Goal: Transaction & Acquisition: Download file/media

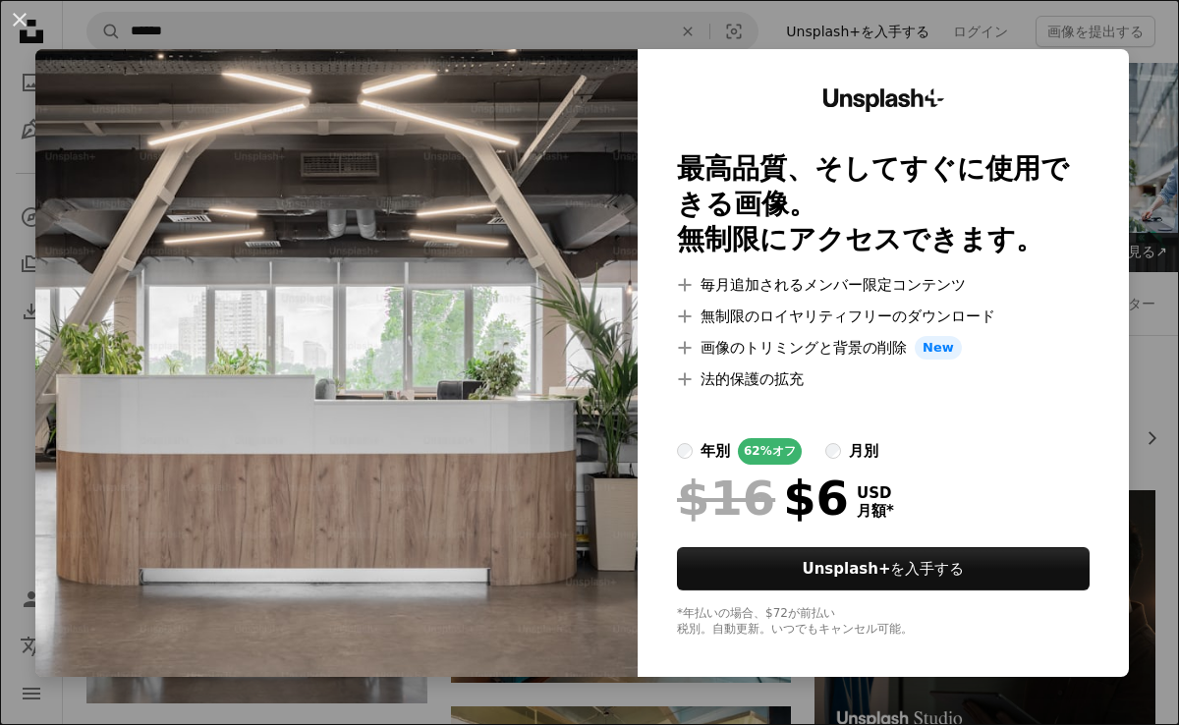
scroll to position [383, 0]
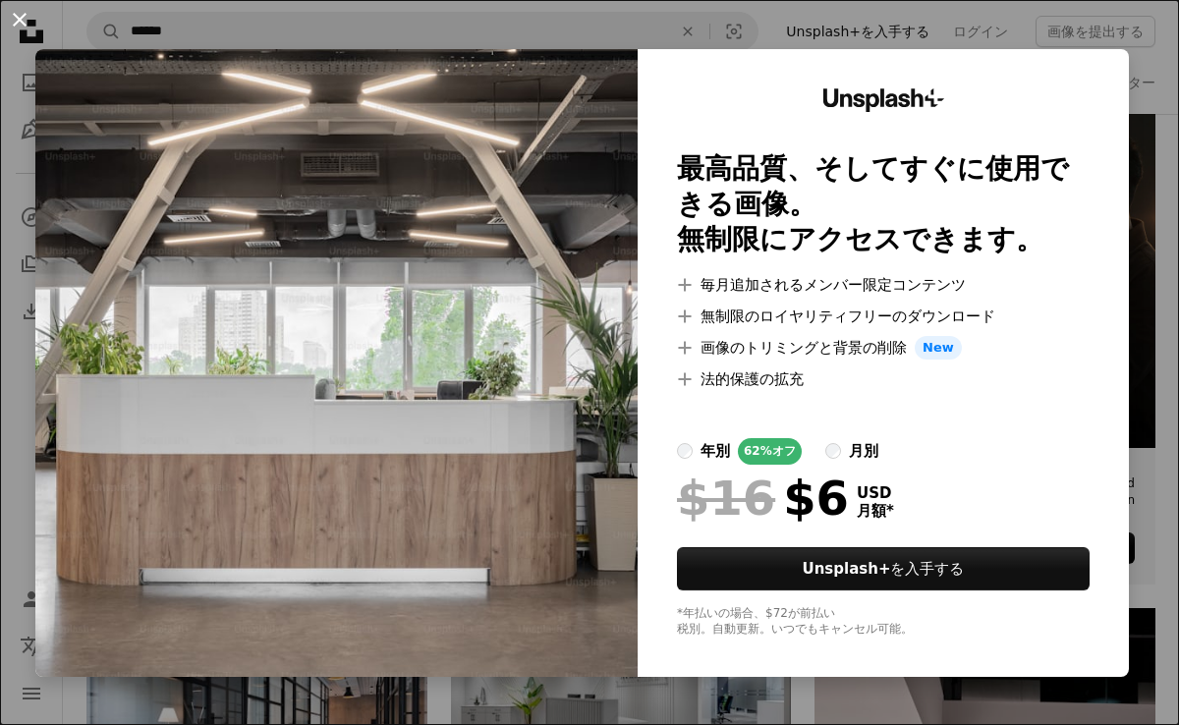
click at [30, 24] on button "An X shape" at bounding box center [20, 20] width 24 height 24
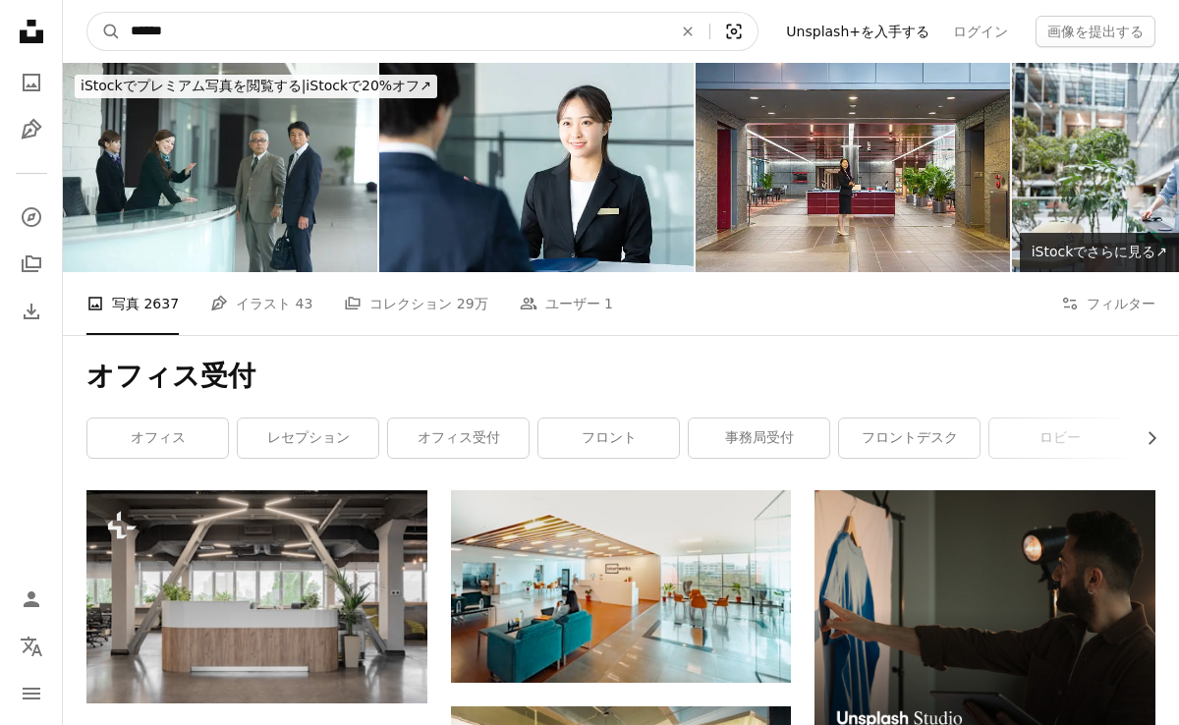
click at [742, 34] on icon "ビジュアル検索" at bounding box center [734, 32] width 15 height 15
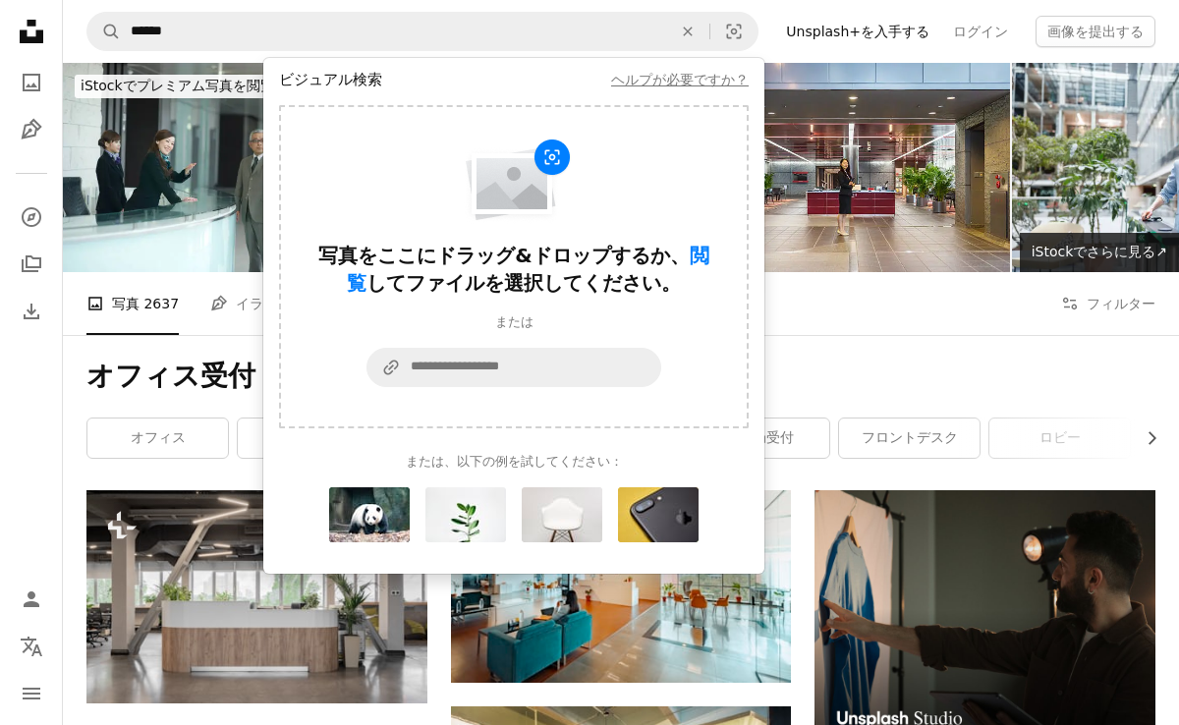
click at [822, 376] on h1 "オフィス受付" at bounding box center [620, 376] width 1069 height 35
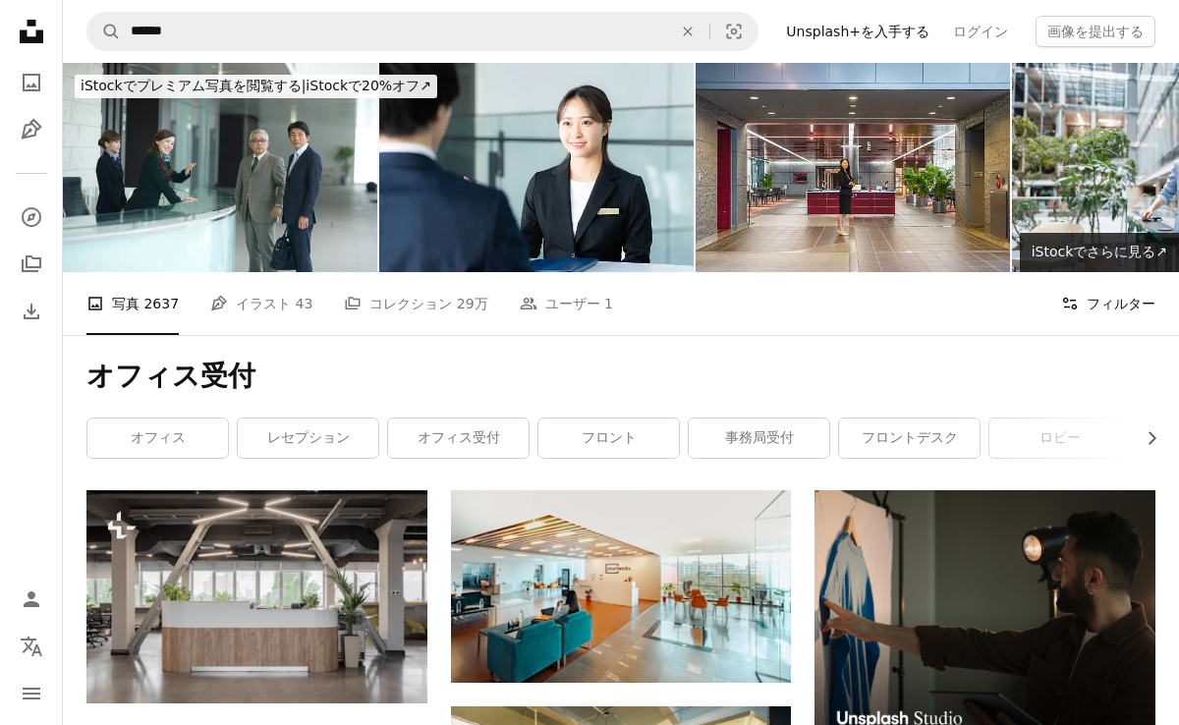
click at [1087, 315] on button "Filters フィルター" at bounding box center [1108, 303] width 94 height 63
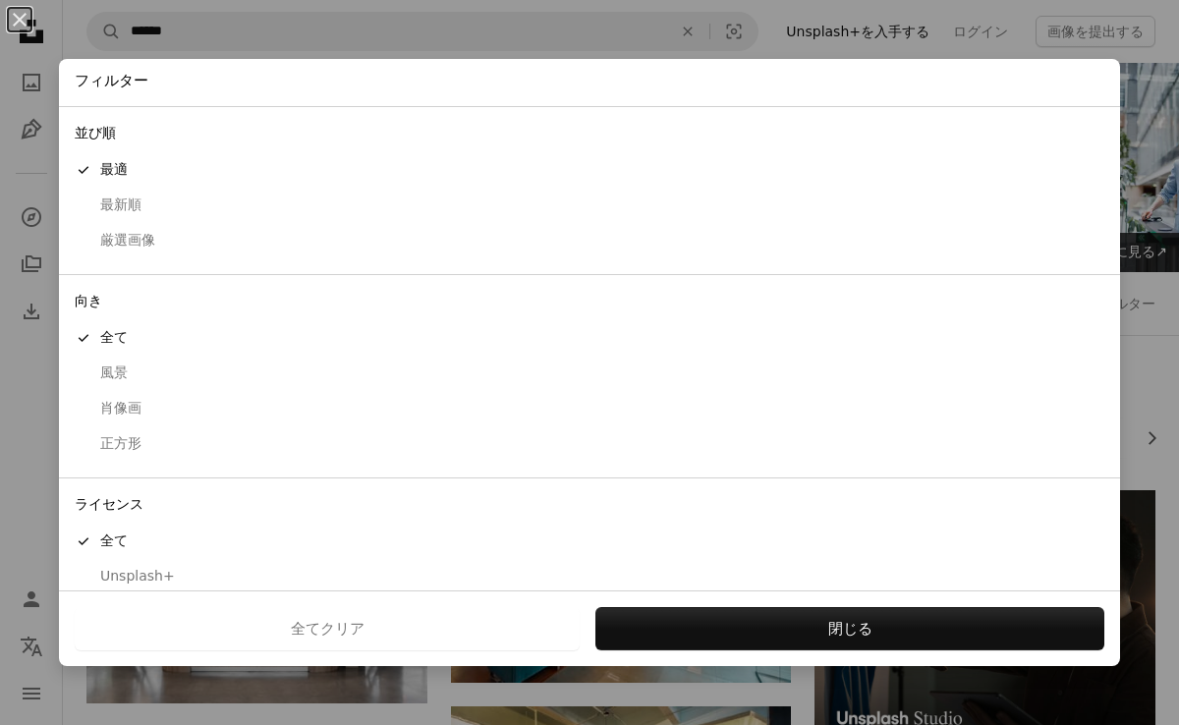
scroll to position [55, 0]
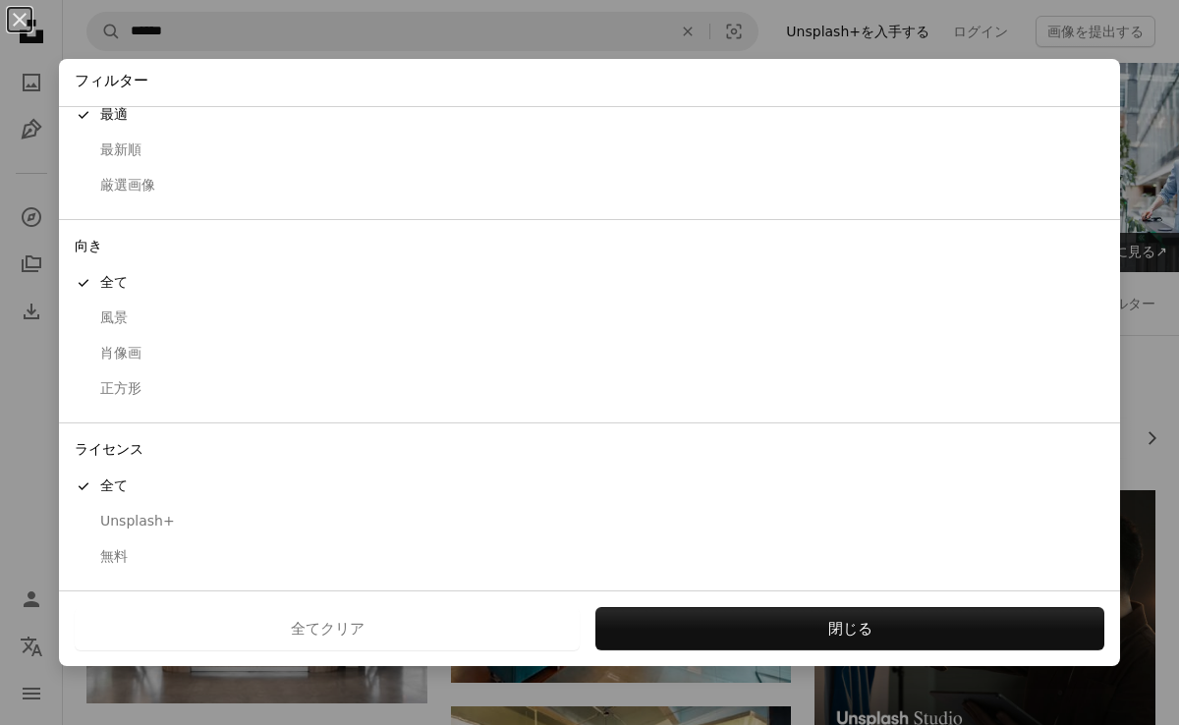
click at [116, 550] on div "無料" at bounding box center [589, 557] width 1029 height 20
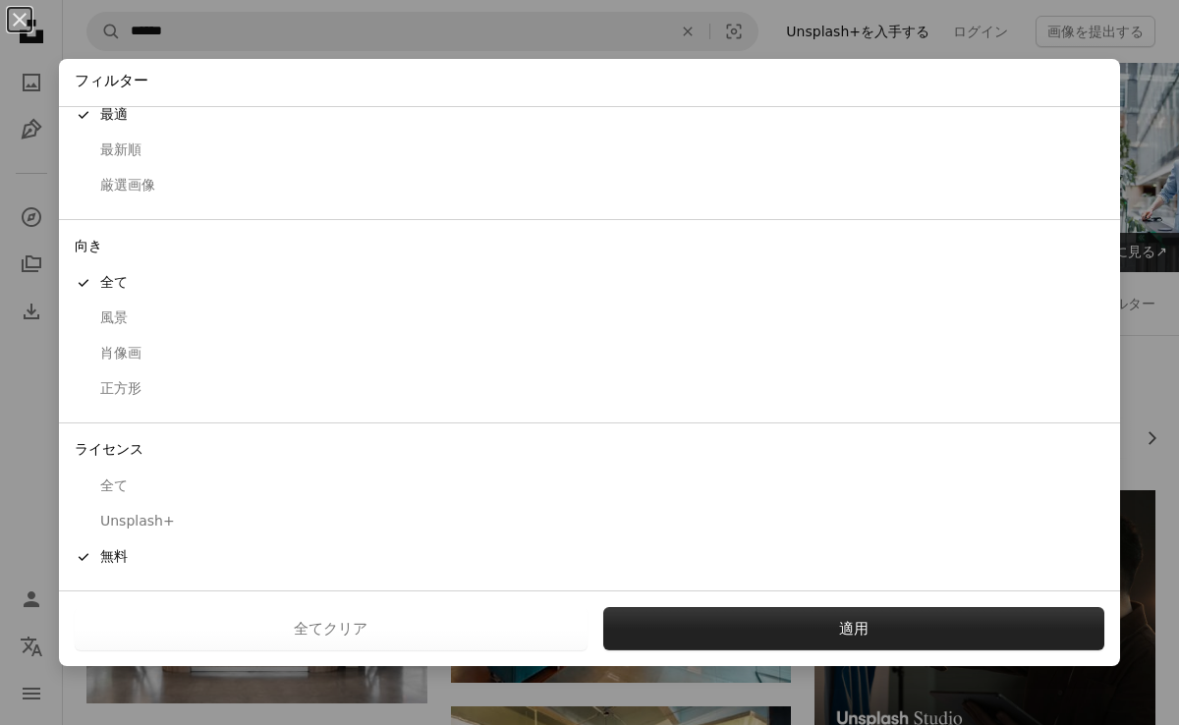
click at [731, 629] on button "適用" at bounding box center [854, 628] width 502 height 43
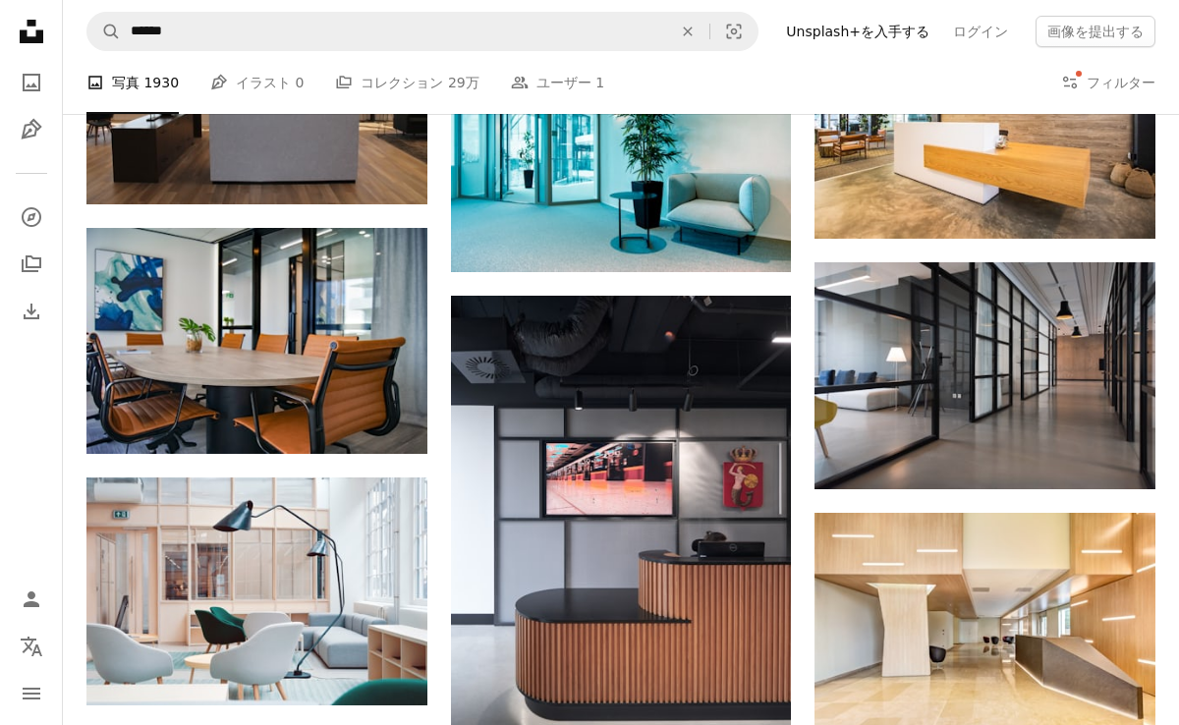
scroll to position [987, 0]
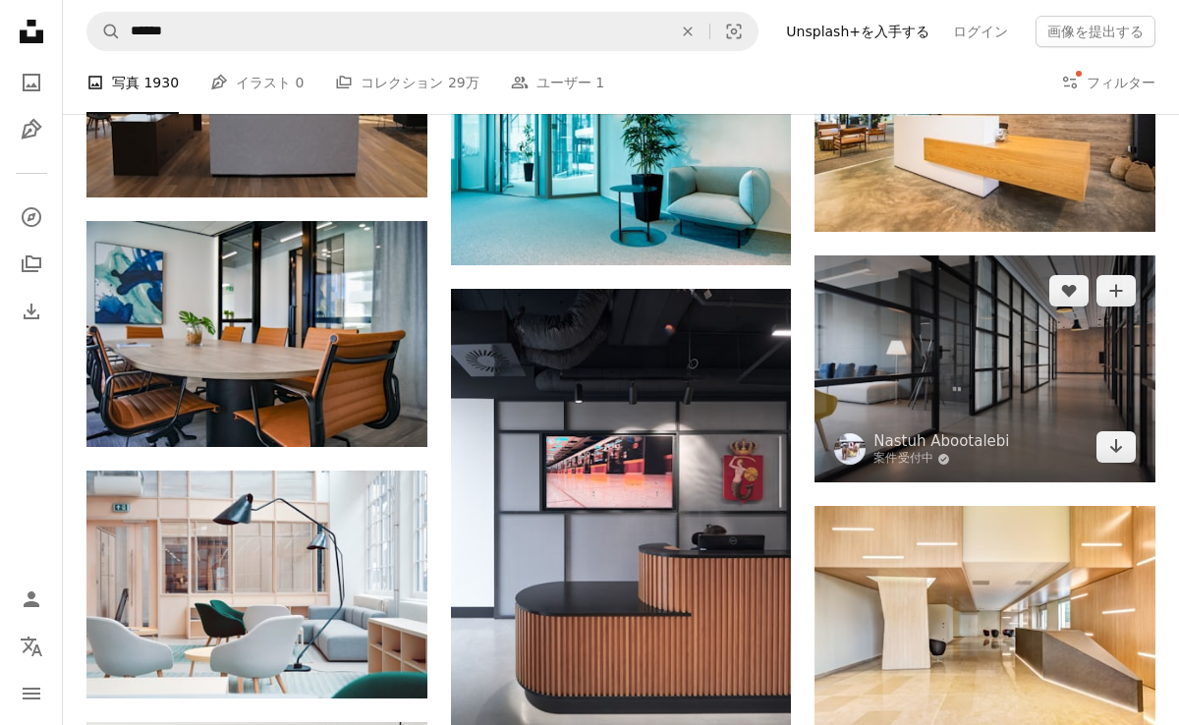
click at [894, 368] on img at bounding box center [984, 368] width 341 height 227
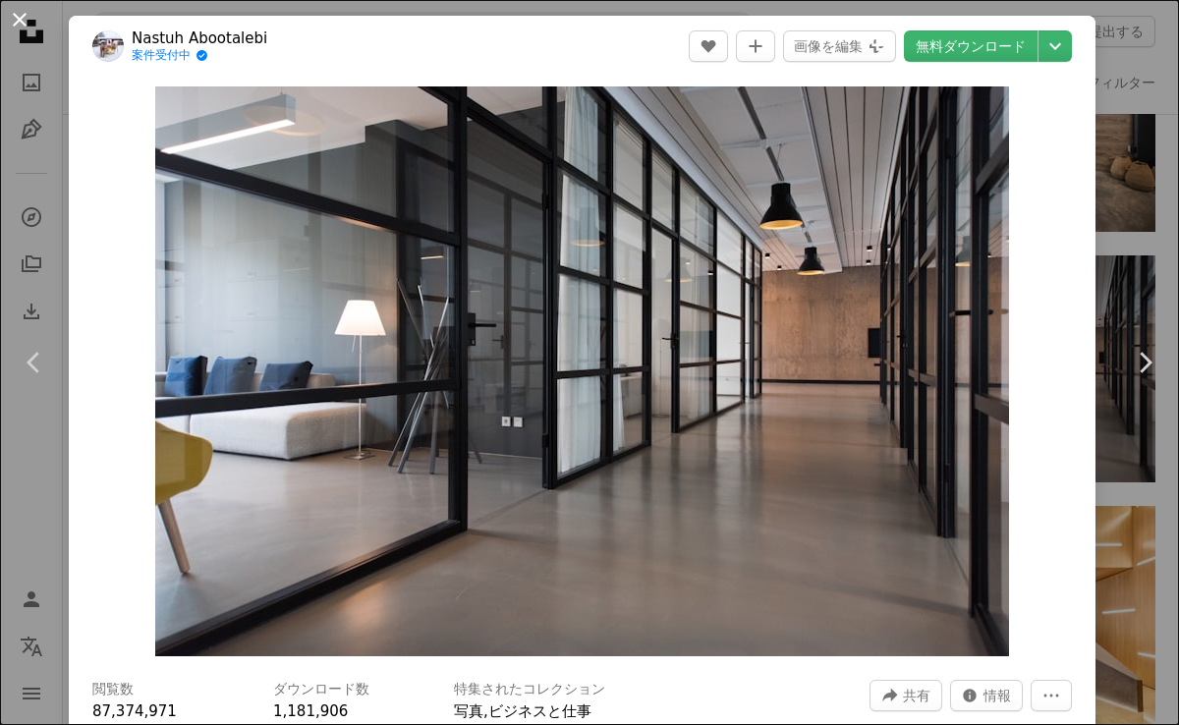
click at [30, 31] on button "An X shape" at bounding box center [20, 20] width 24 height 24
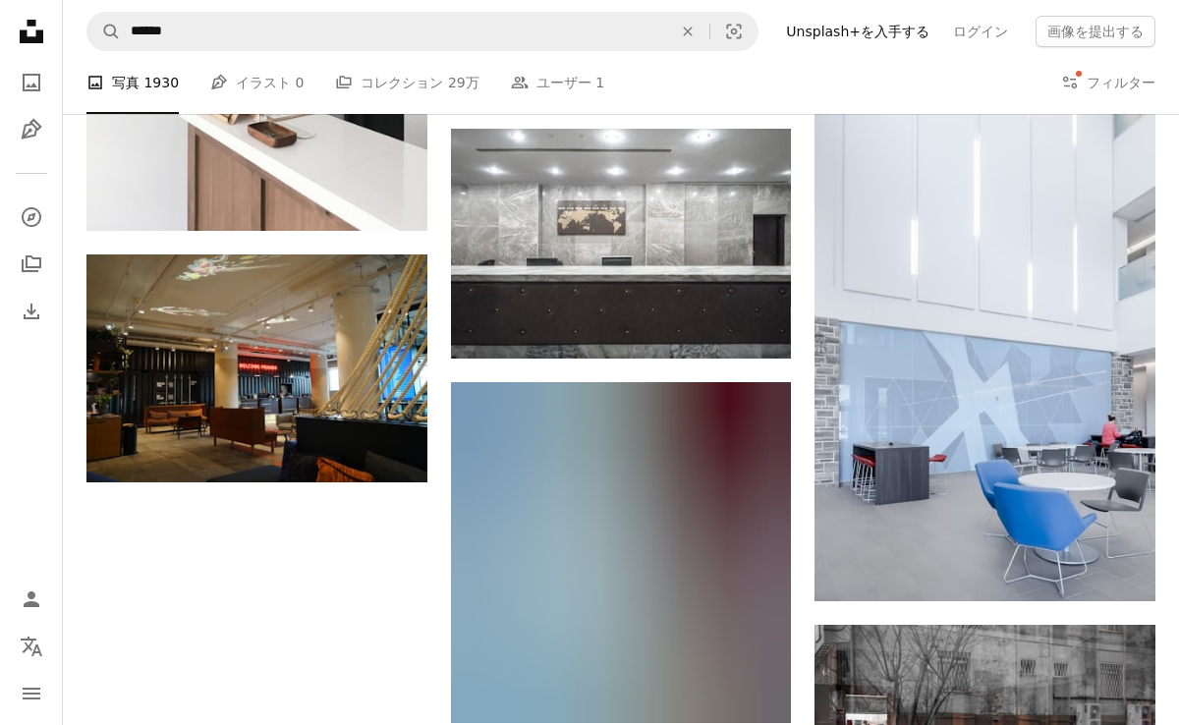
scroll to position [1935, 0]
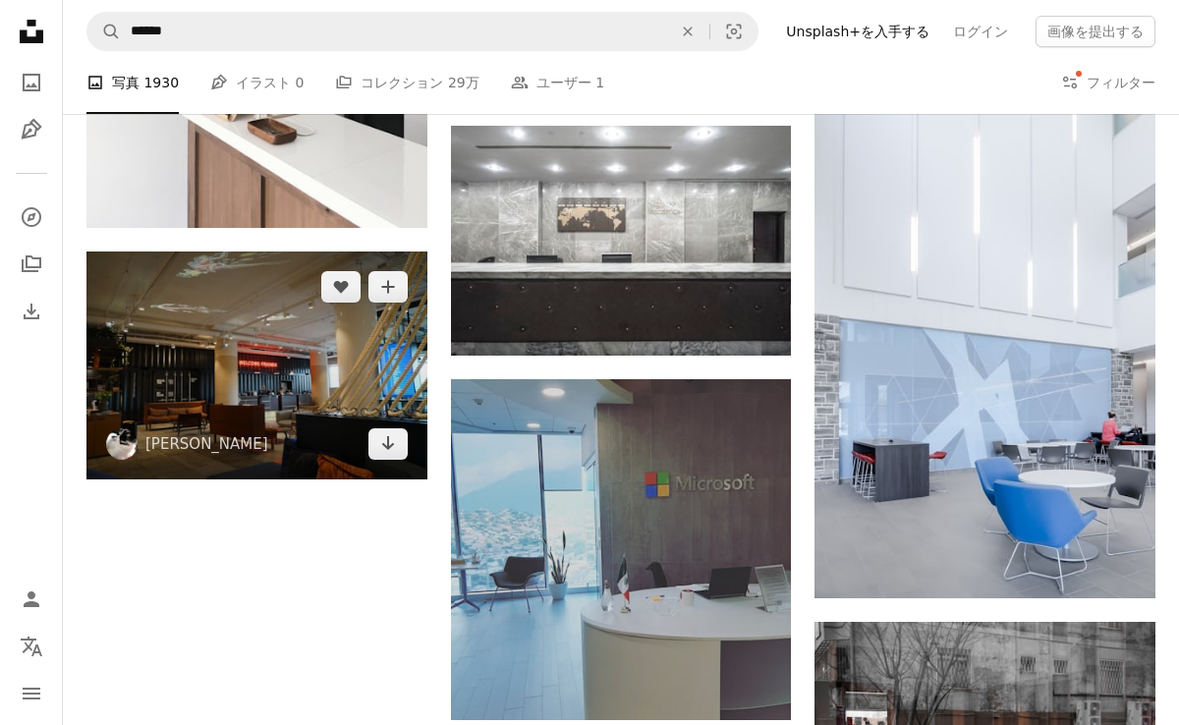
click at [299, 392] on img at bounding box center [256, 364] width 341 height 227
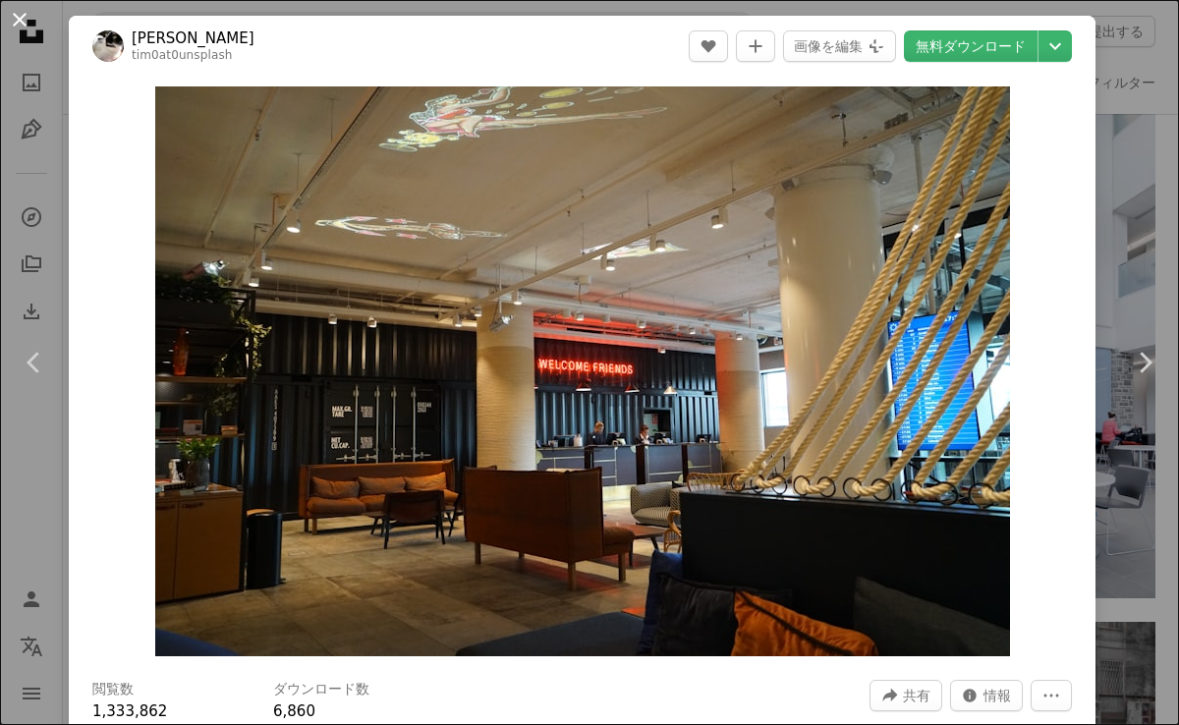
click at [27, 27] on button "An X shape" at bounding box center [20, 20] width 24 height 24
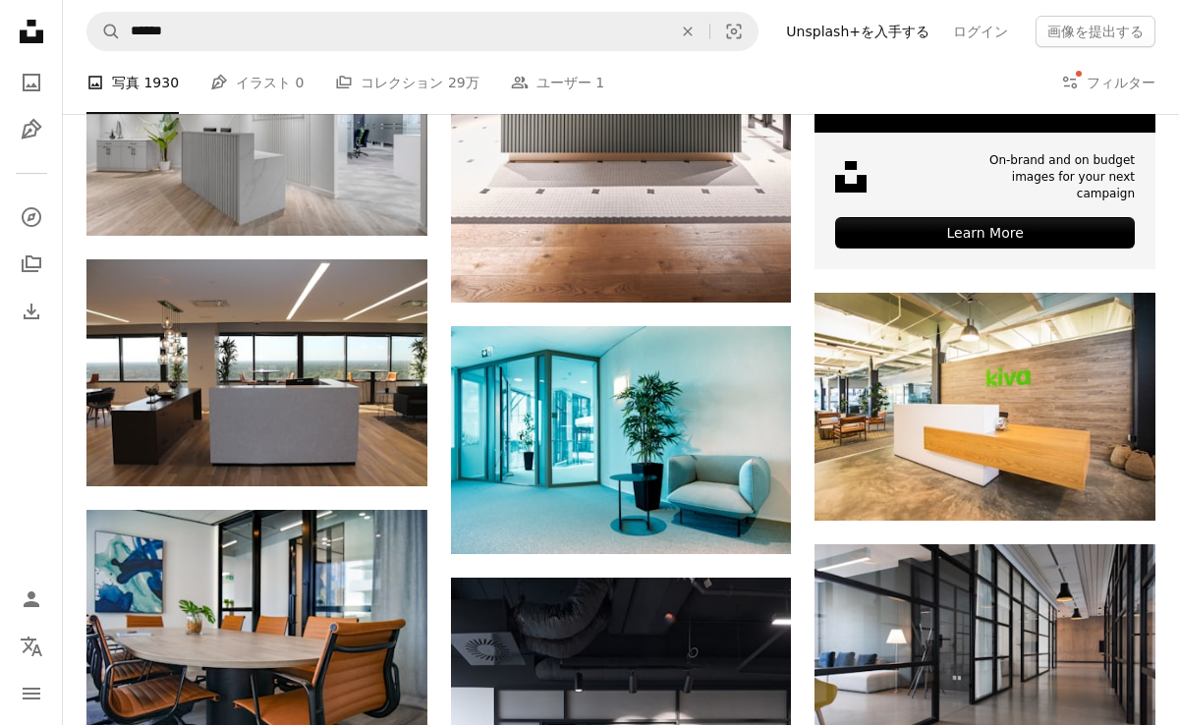
scroll to position [833, 0]
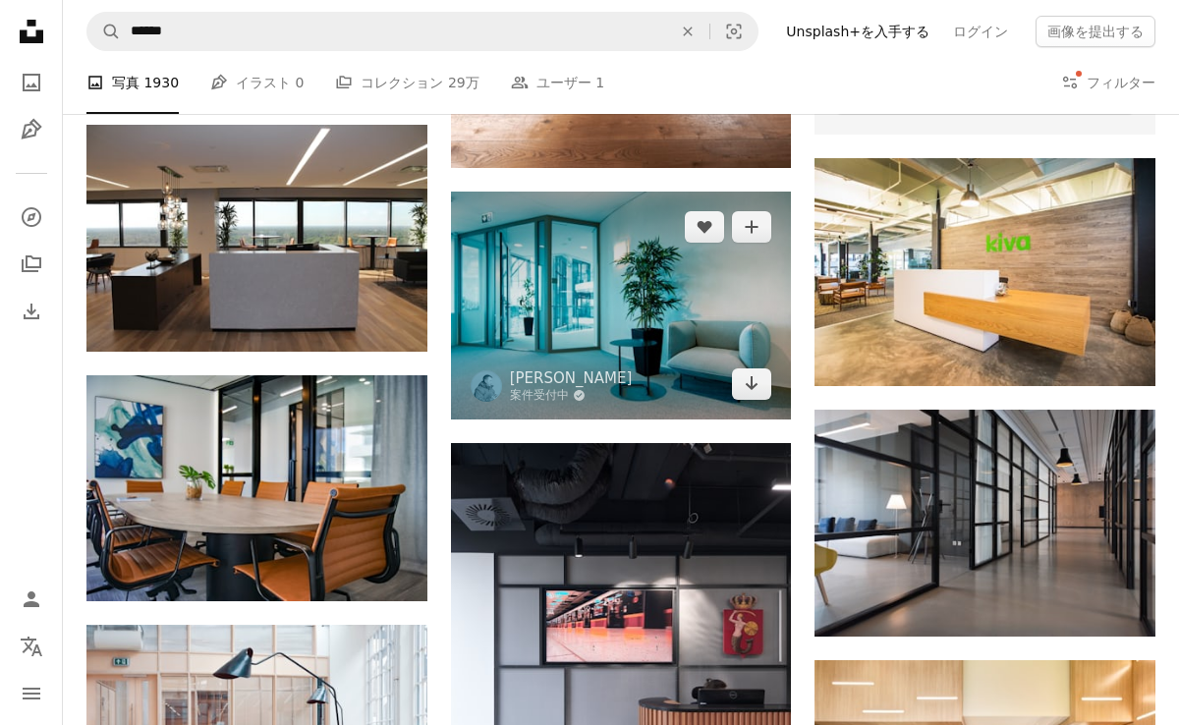
click at [549, 322] on img at bounding box center [621, 305] width 341 height 227
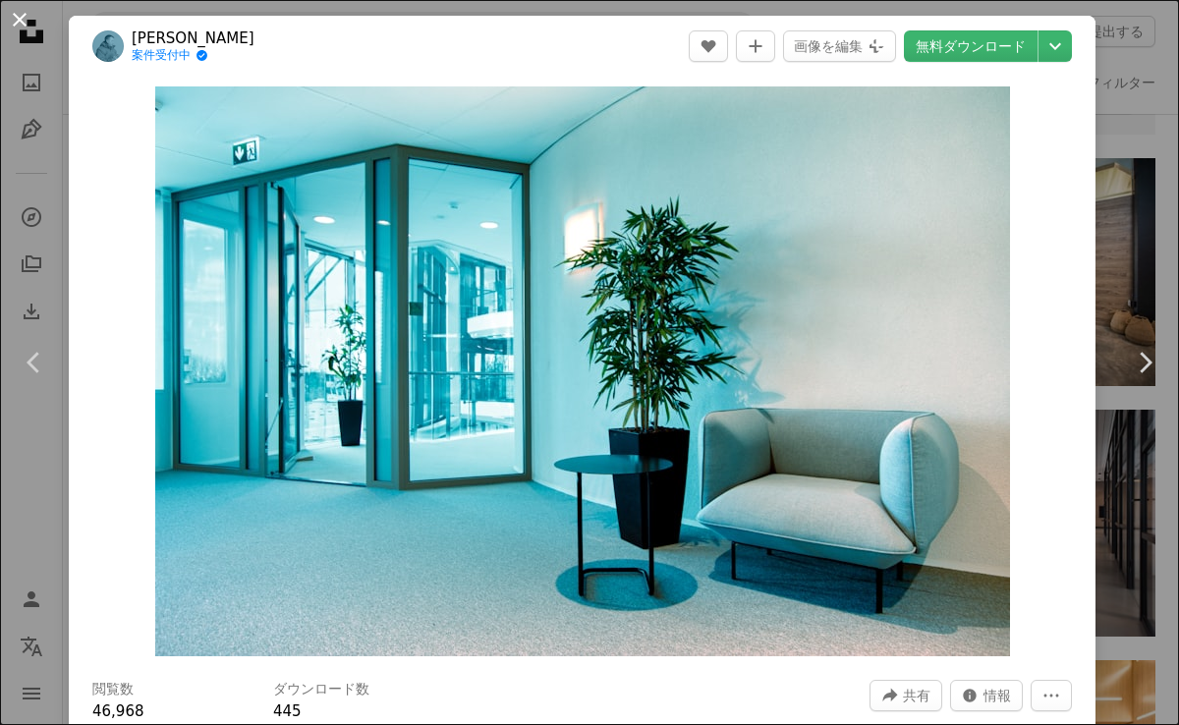
click at [30, 19] on button "An X shape" at bounding box center [20, 20] width 24 height 24
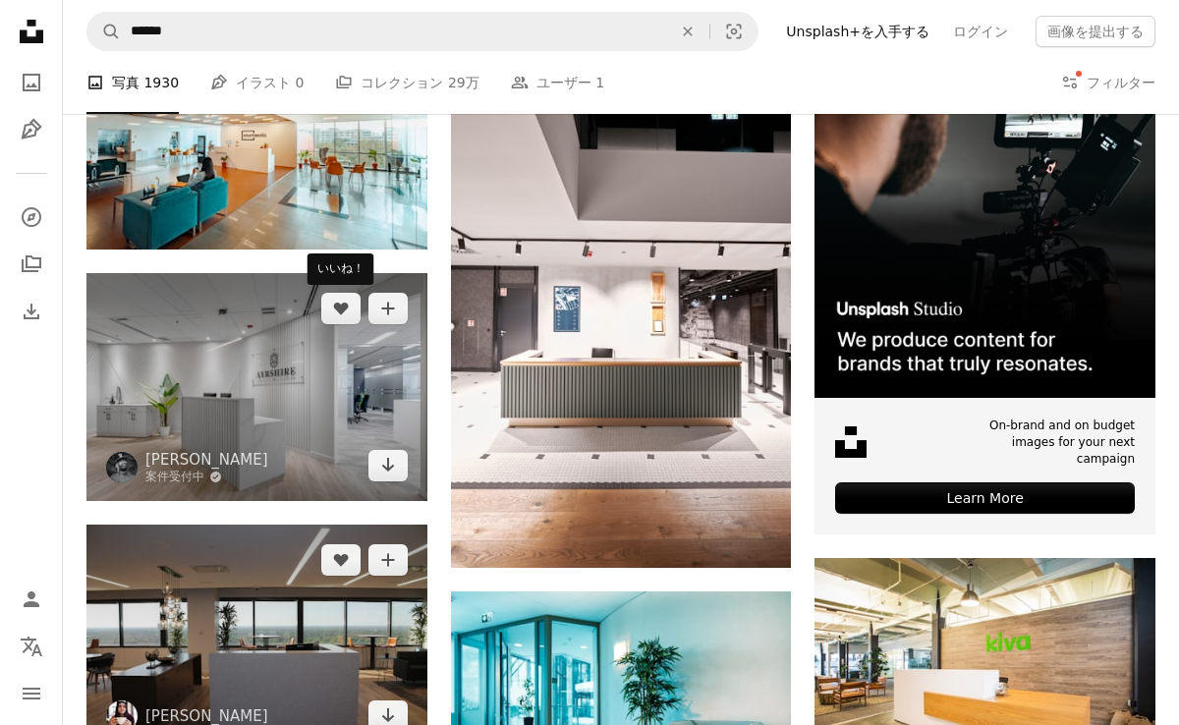
scroll to position [387, 0]
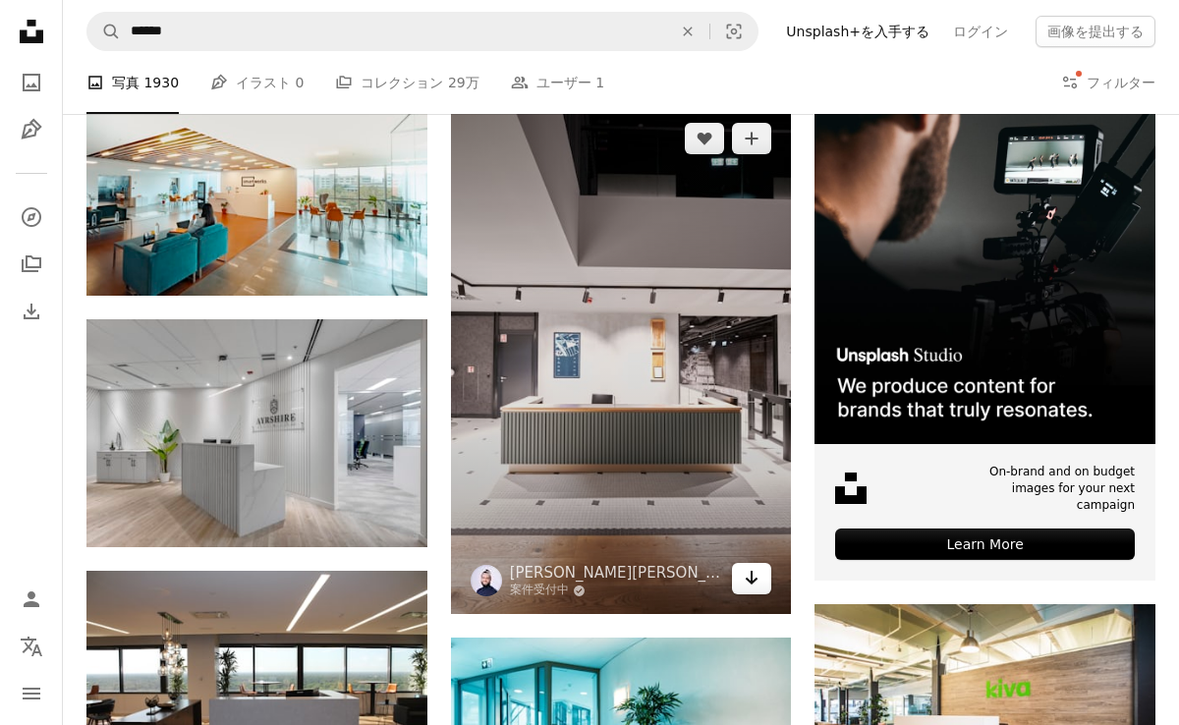
click at [750, 587] on icon "Arrow pointing down" at bounding box center [752, 578] width 16 height 24
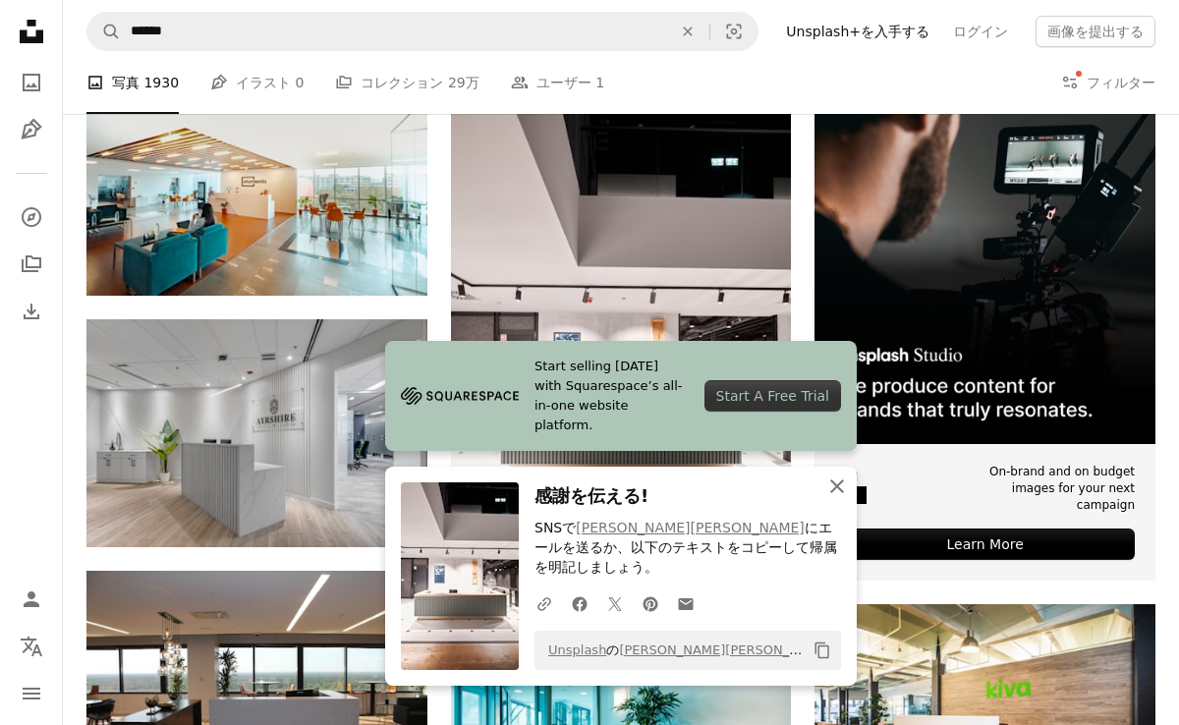
click at [836, 483] on icon "An X shape" at bounding box center [837, 486] width 24 height 24
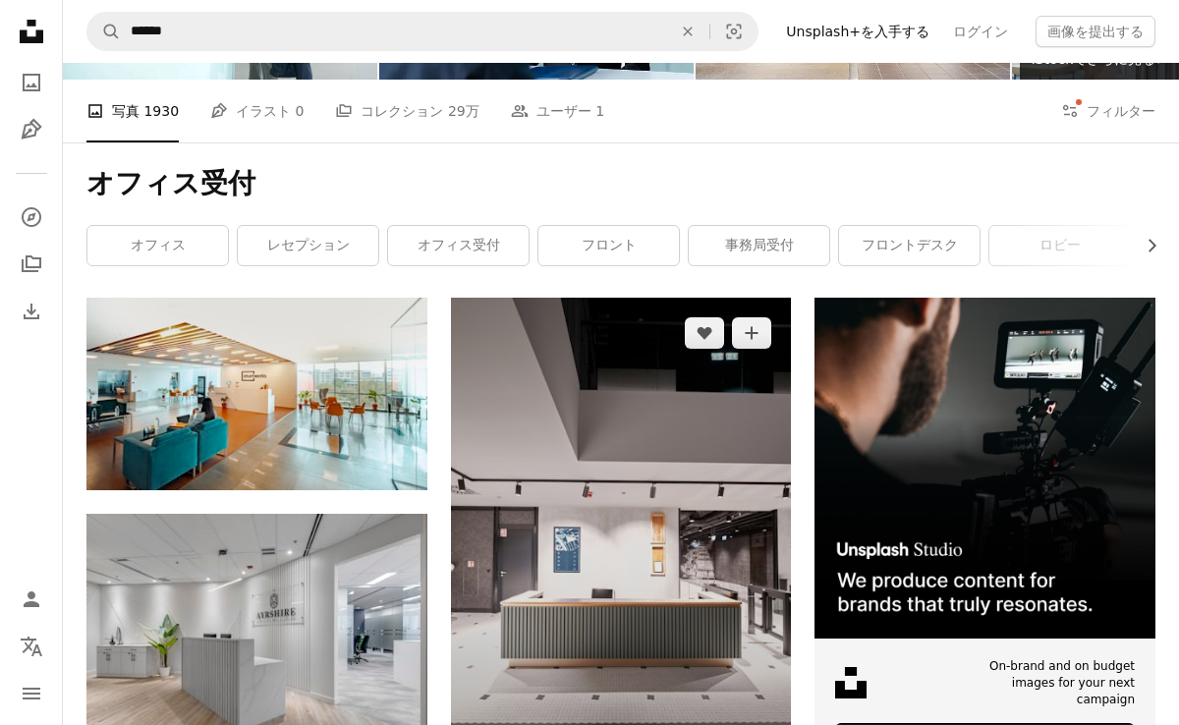
scroll to position [0, 0]
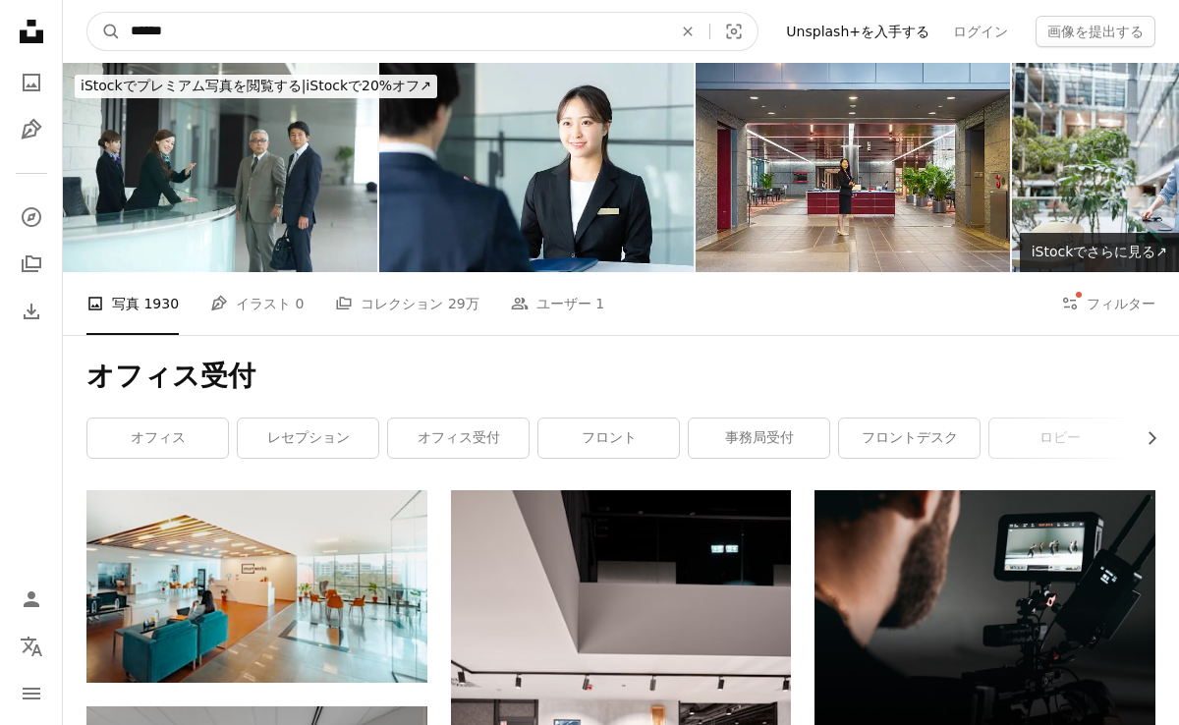
click at [201, 34] on input "******" at bounding box center [393, 31] width 545 height 37
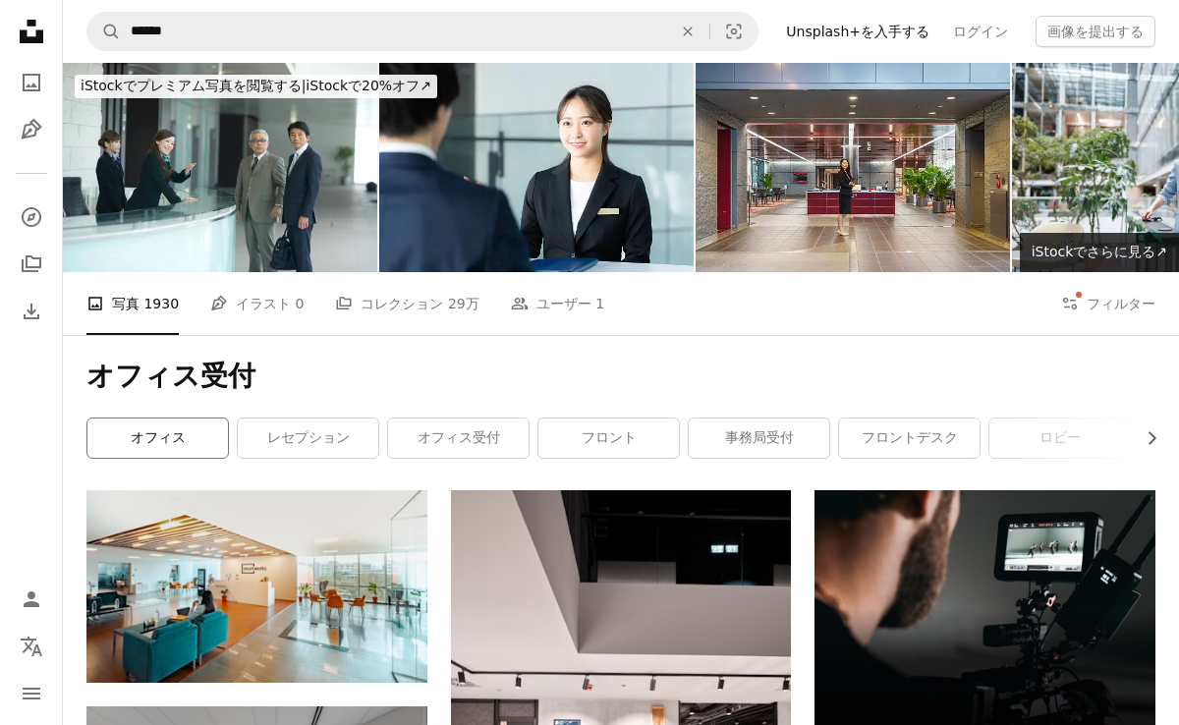
click at [187, 445] on link "オフィス" at bounding box center [157, 437] width 140 height 39
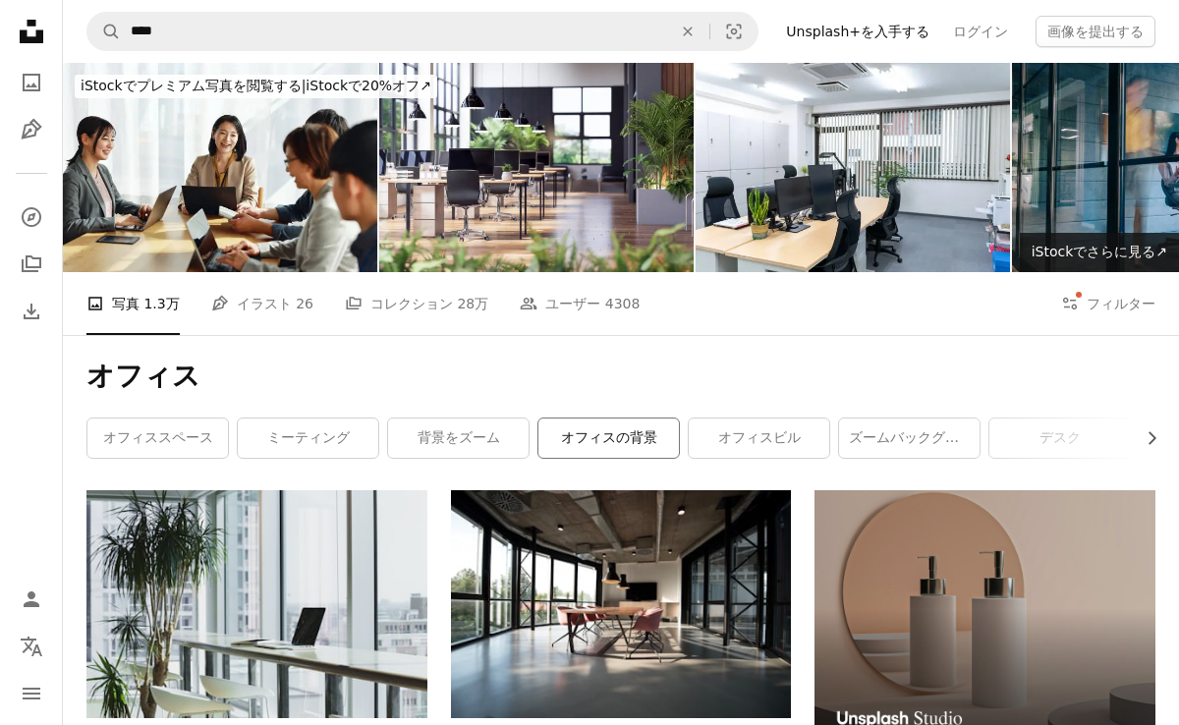
click at [609, 450] on link "オフィスの背景" at bounding box center [608, 437] width 140 height 39
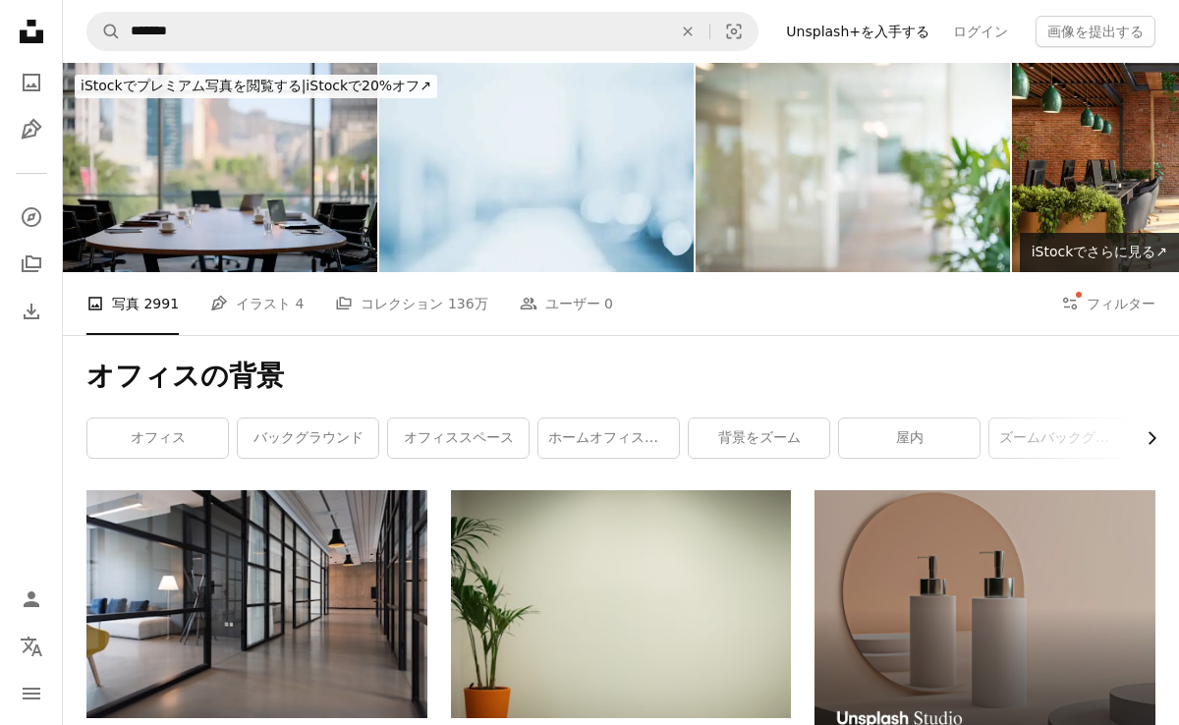
click at [1145, 437] on icon "Chevron right" at bounding box center [1151, 438] width 20 height 20
click at [662, 447] on link "屋内" at bounding box center [614, 437] width 140 height 39
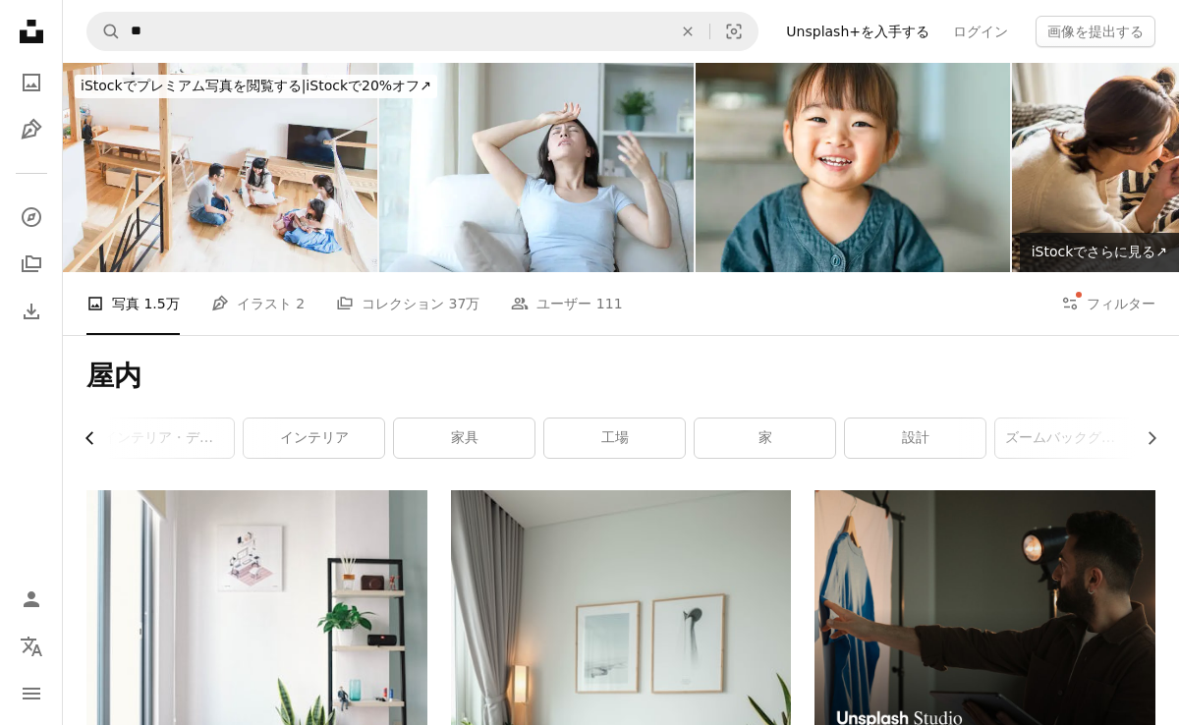
click at [83, 438] on icon "Chevron left" at bounding box center [91, 438] width 20 height 20
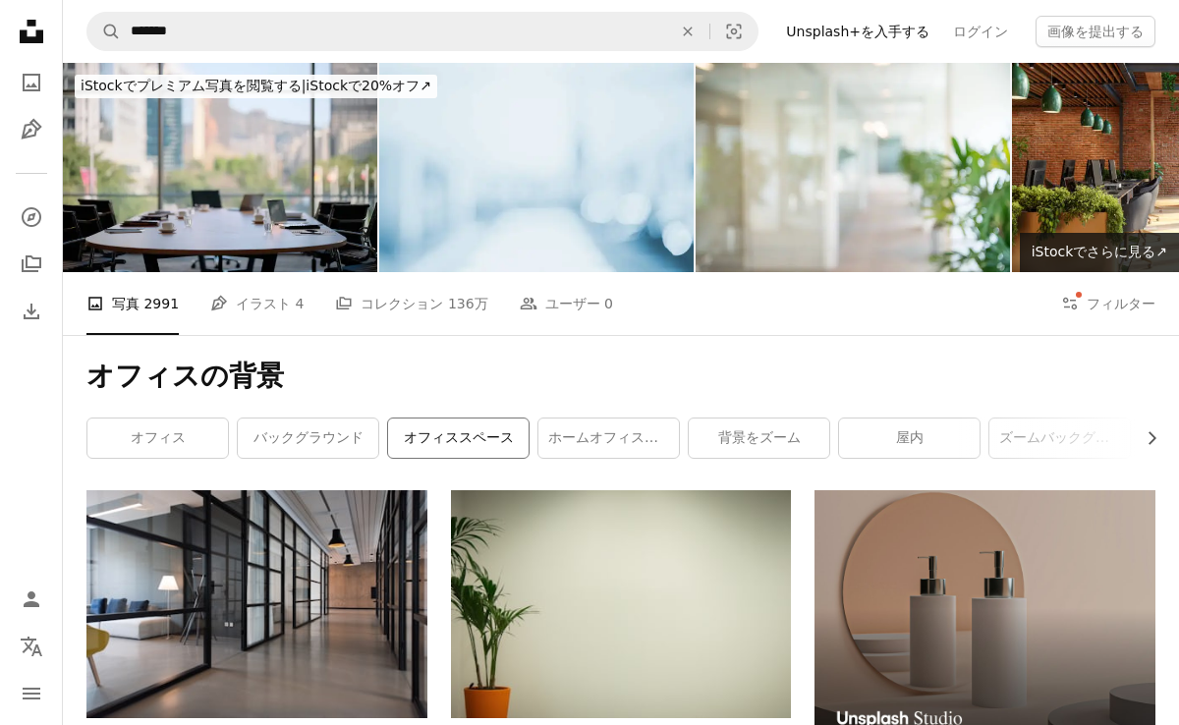
click at [441, 430] on link "オフィススペース" at bounding box center [458, 437] width 140 height 39
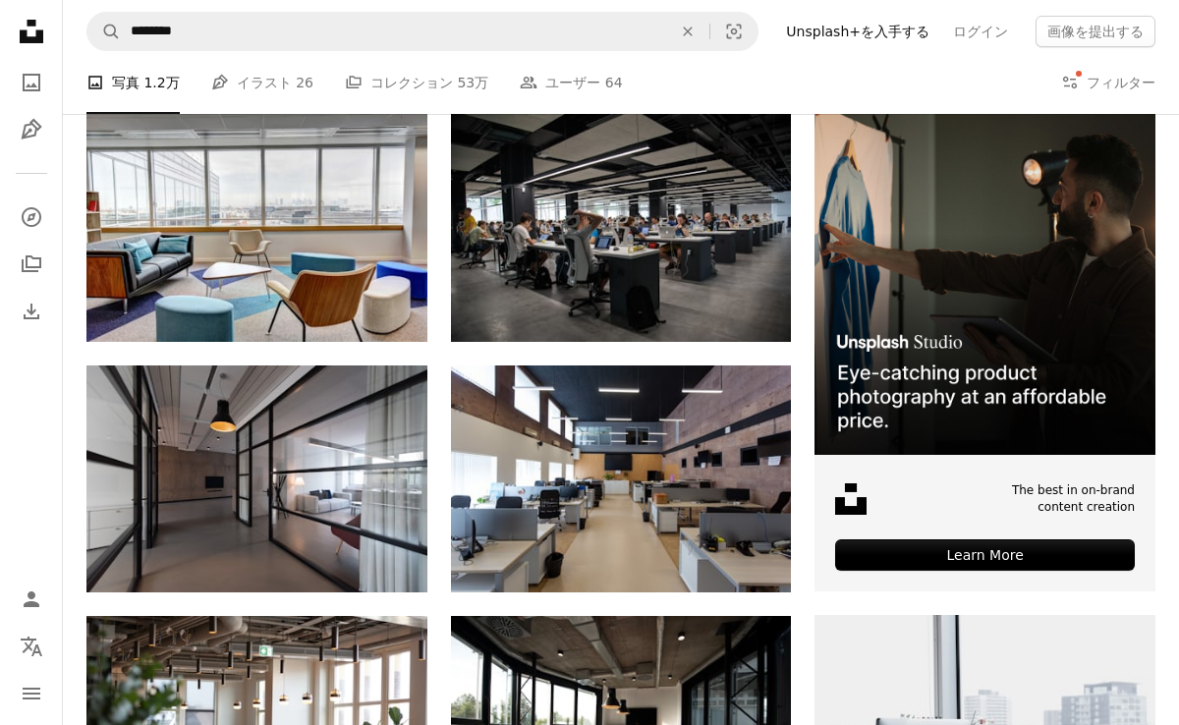
scroll to position [382, 0]
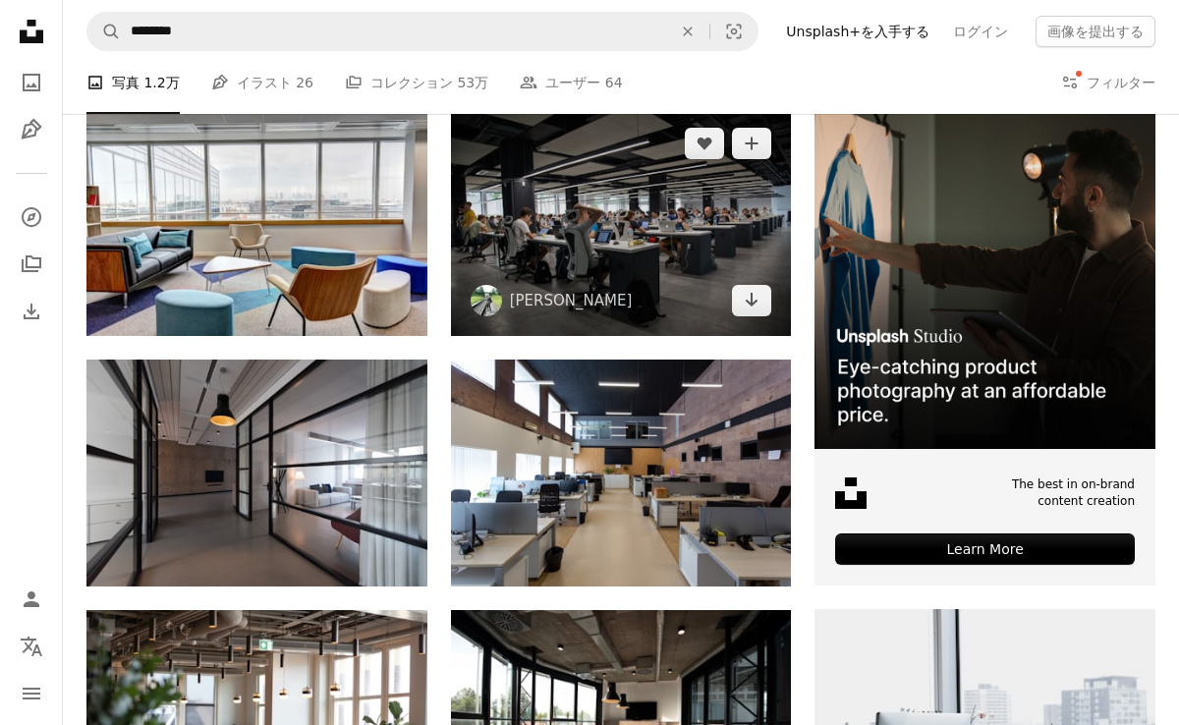
click at [528, 225] on img at bounding box center [621, 221] width 341 height 227
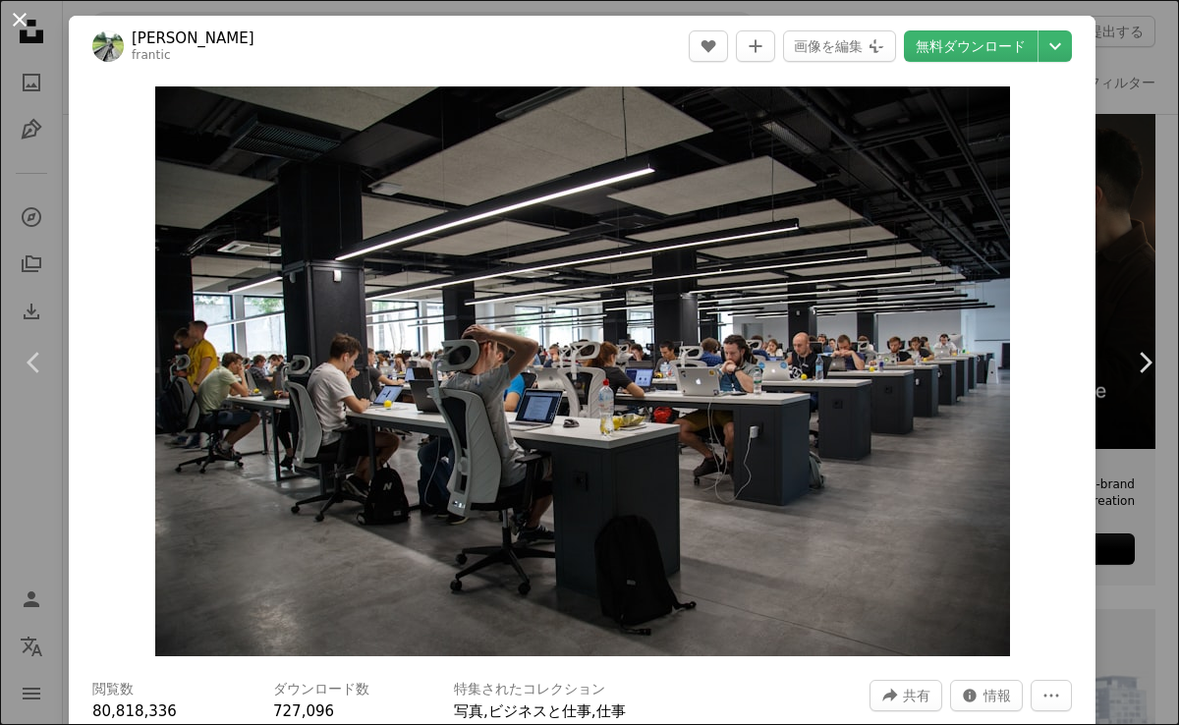
click at [21, 18] on button "An X shape" at bounding box center [20, 20] width 24 height 24
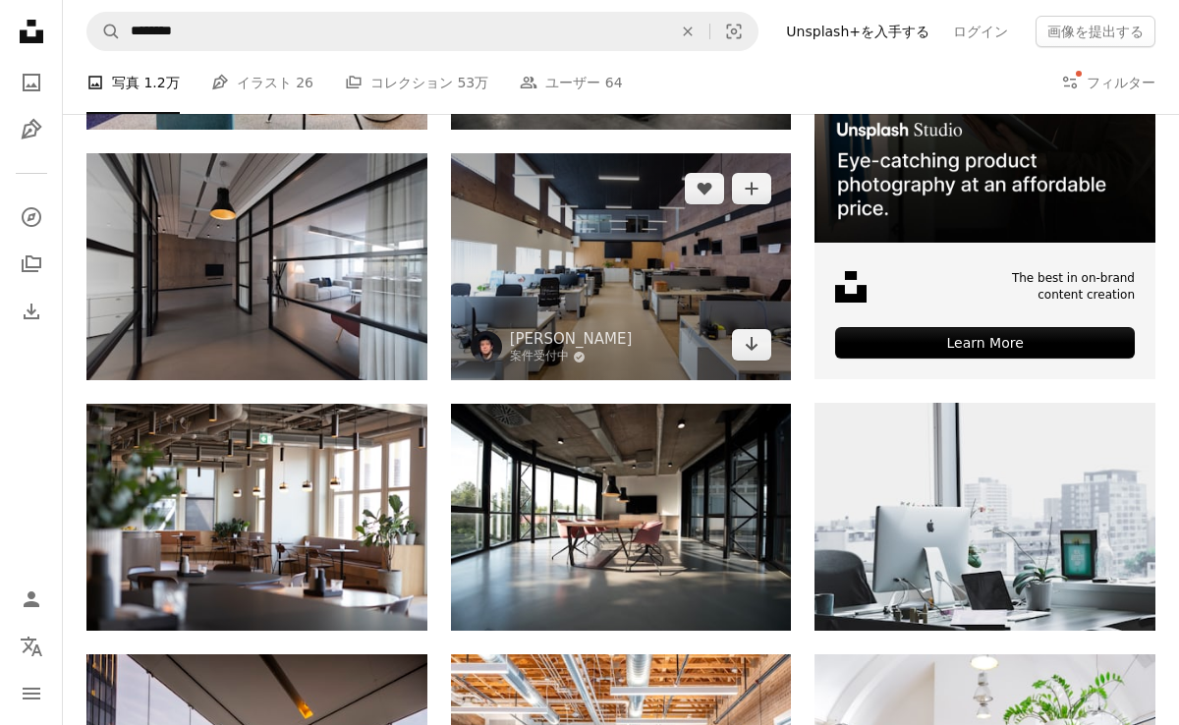
scroll to position [589, 0]
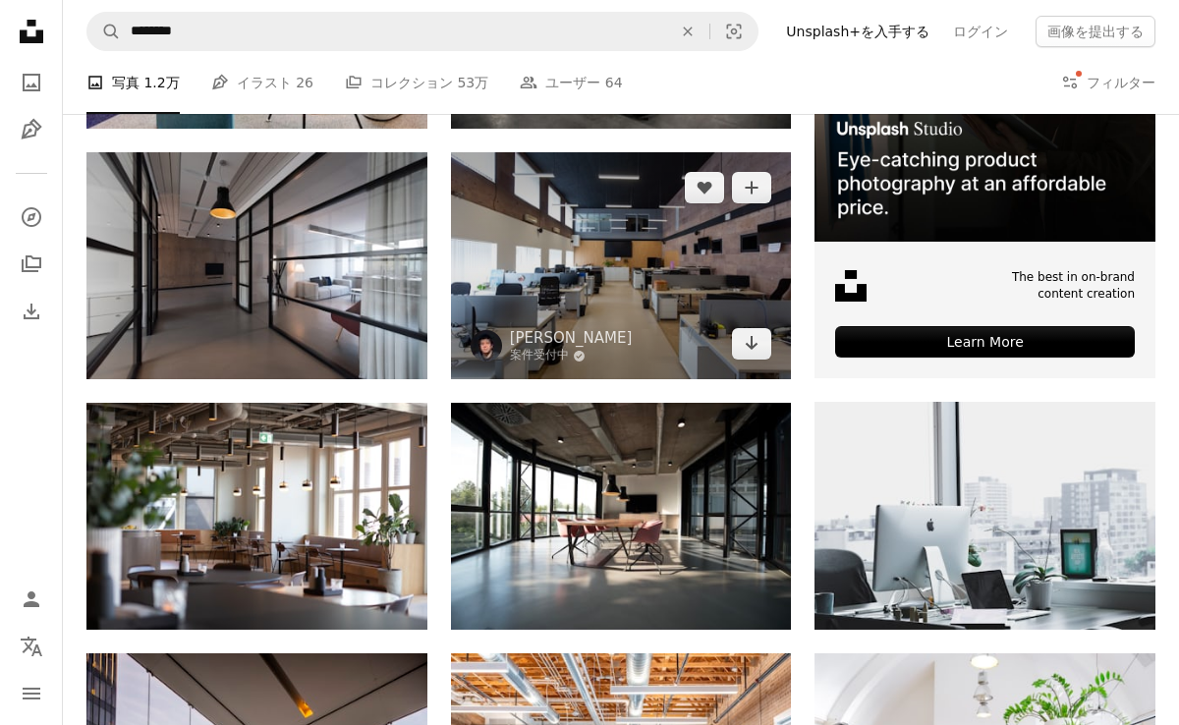
click at [559, 282] on img at bounding box center [621, 265] width 341 height 227
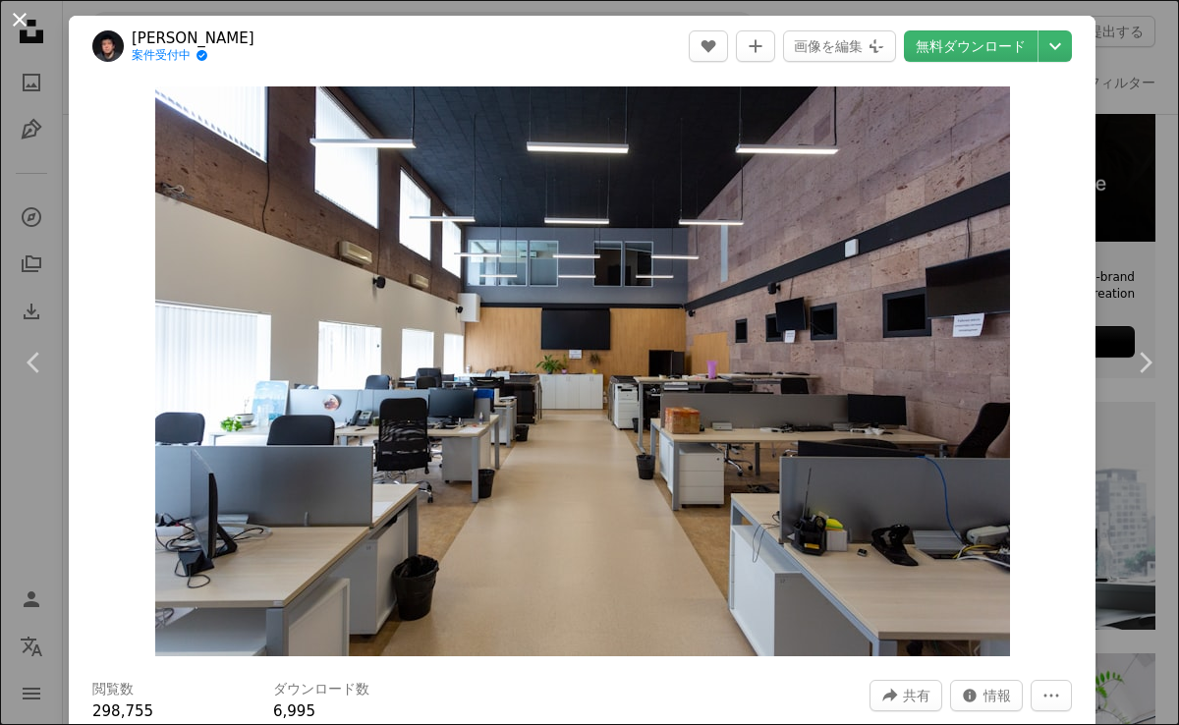
click at [19, 11] on button "An X shape" at bounding box center [20, 20] width 24 height 24
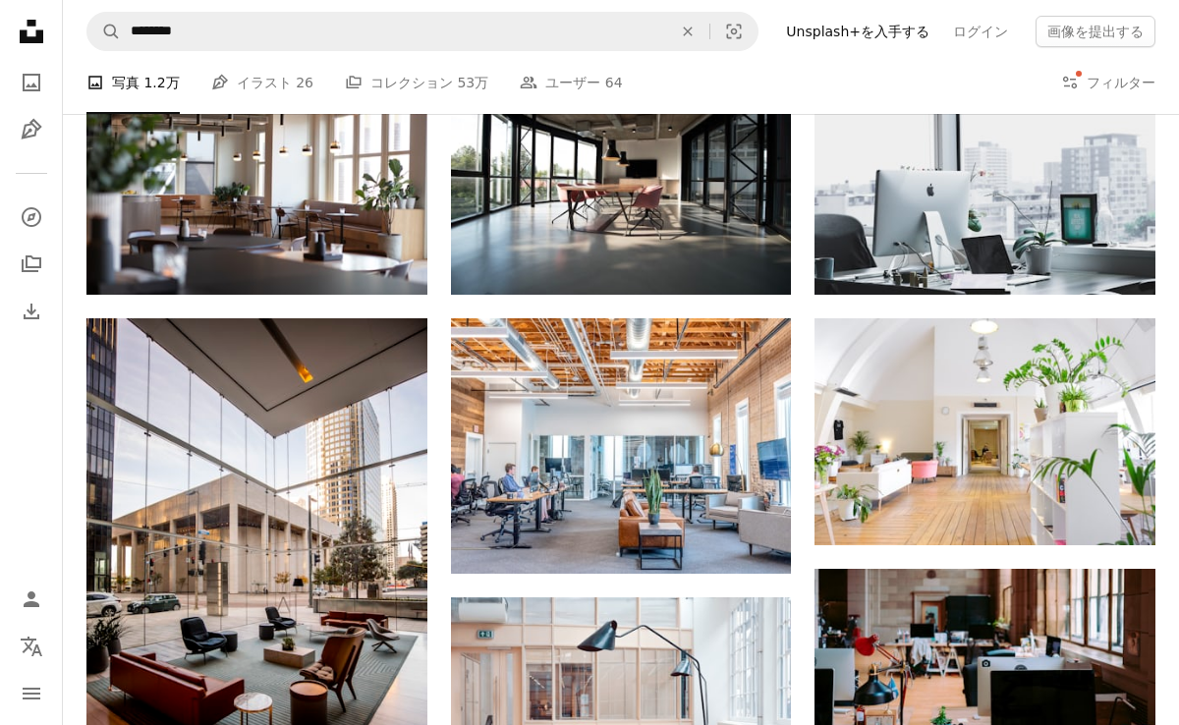
scroll to position [914, 0]
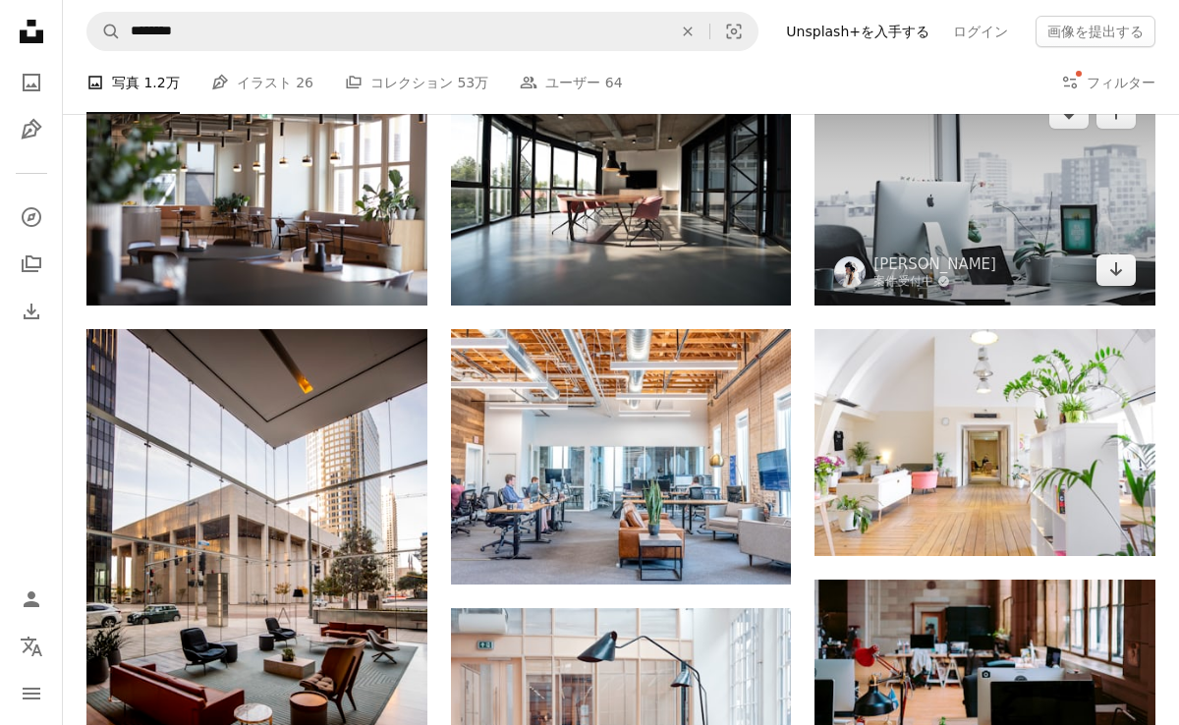
click at [939, 238] on img at bounding box center [984, 191] width 341 height 227
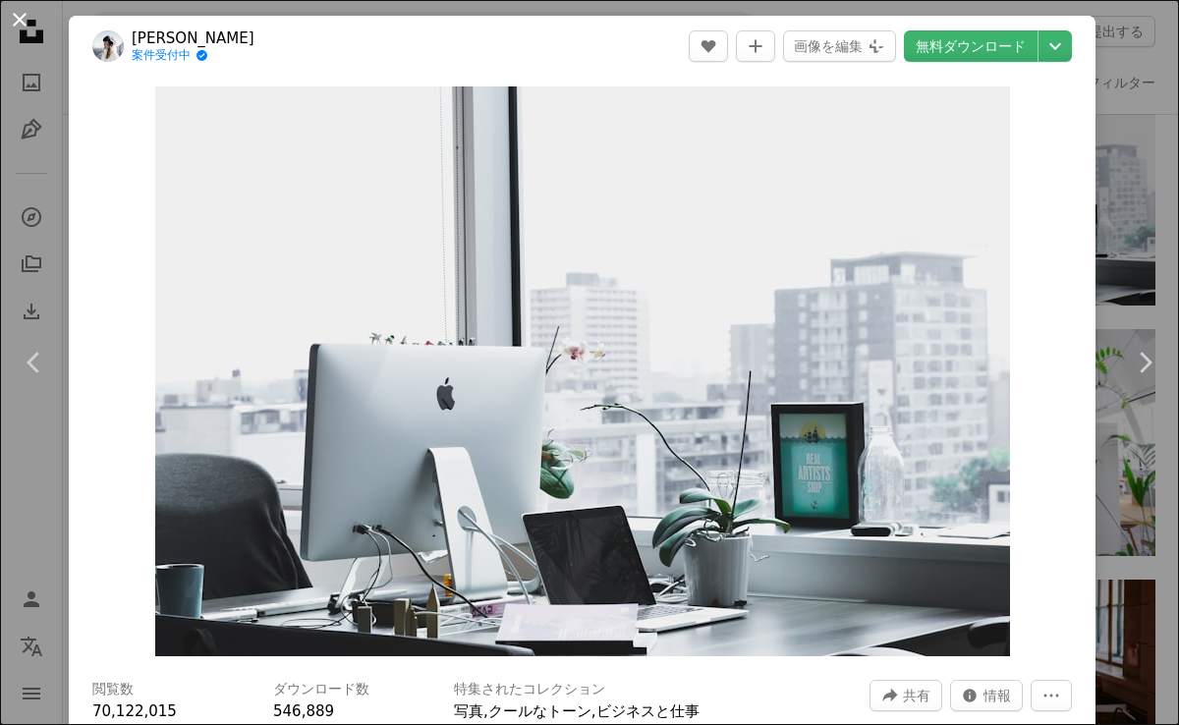
click at [27, 28] on button "An X shape" at bounding box center [20, 20] width 24 height 24
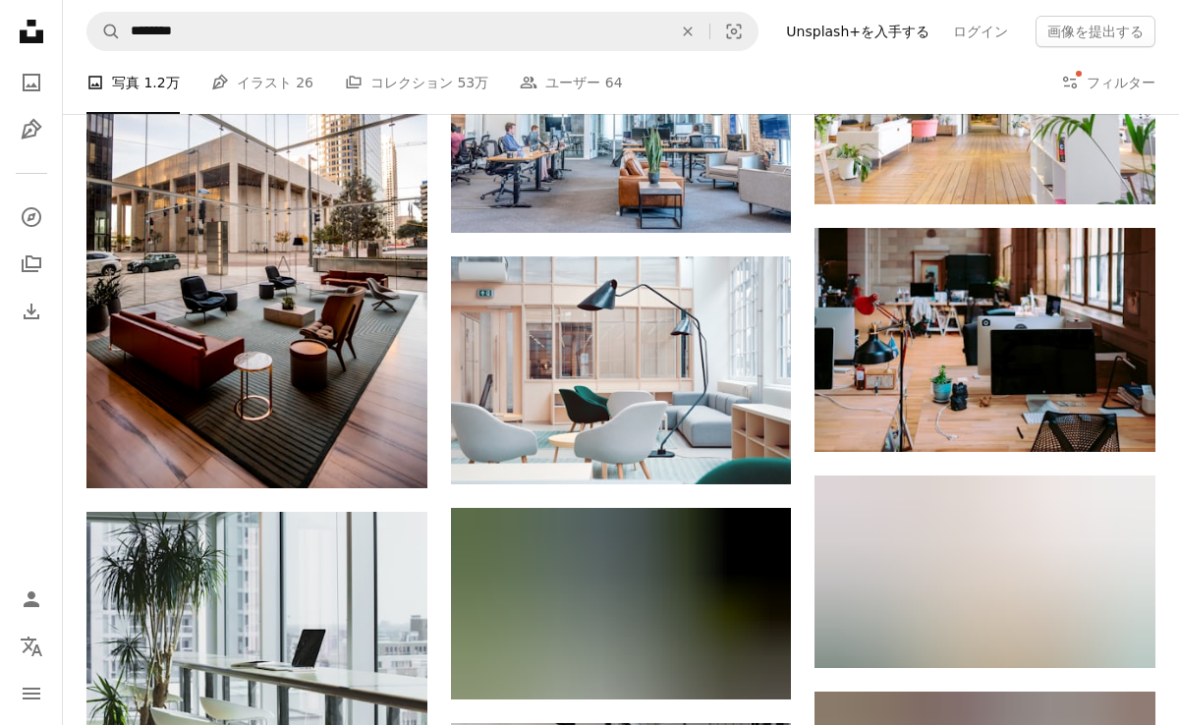
scroll to position [1277, 0]
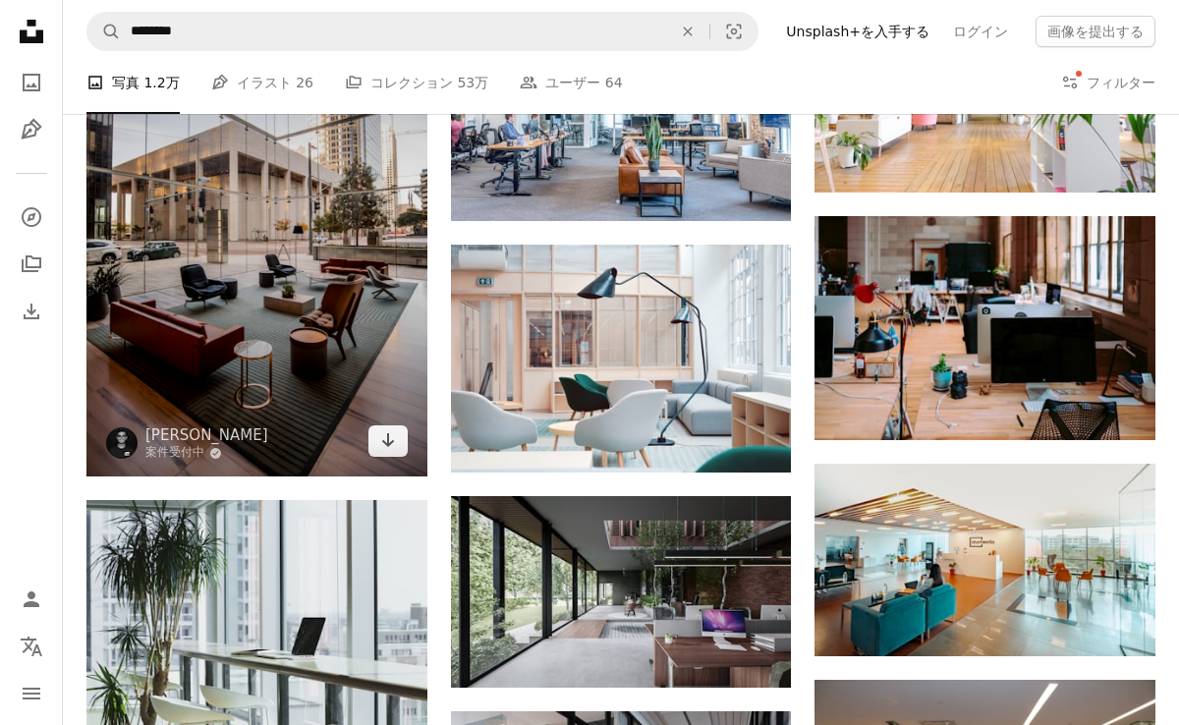
click at [257, 273] on img at bounding box center [256, 221] width 341 height 511
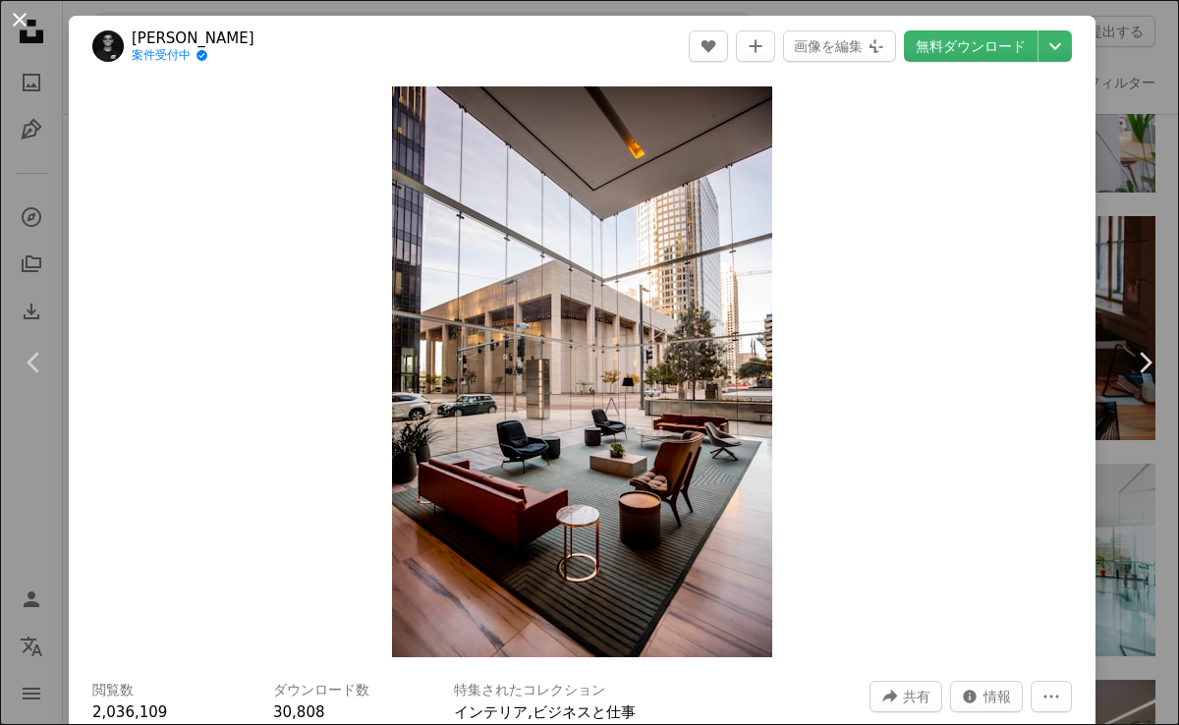
click at [19, 8] on button "An X shape" at bounding box center [20, 20] width 24 height 24
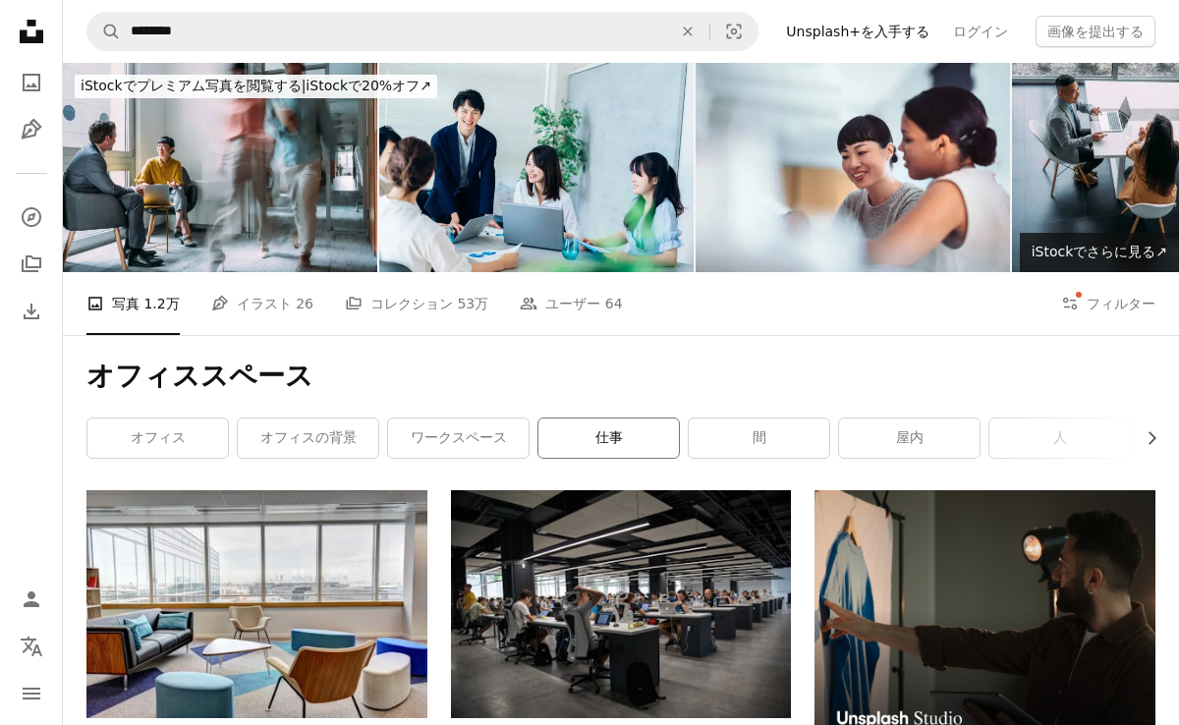
click at [579, 426] on link "仕事" at bounding box center [608, 437] width 140 height 39
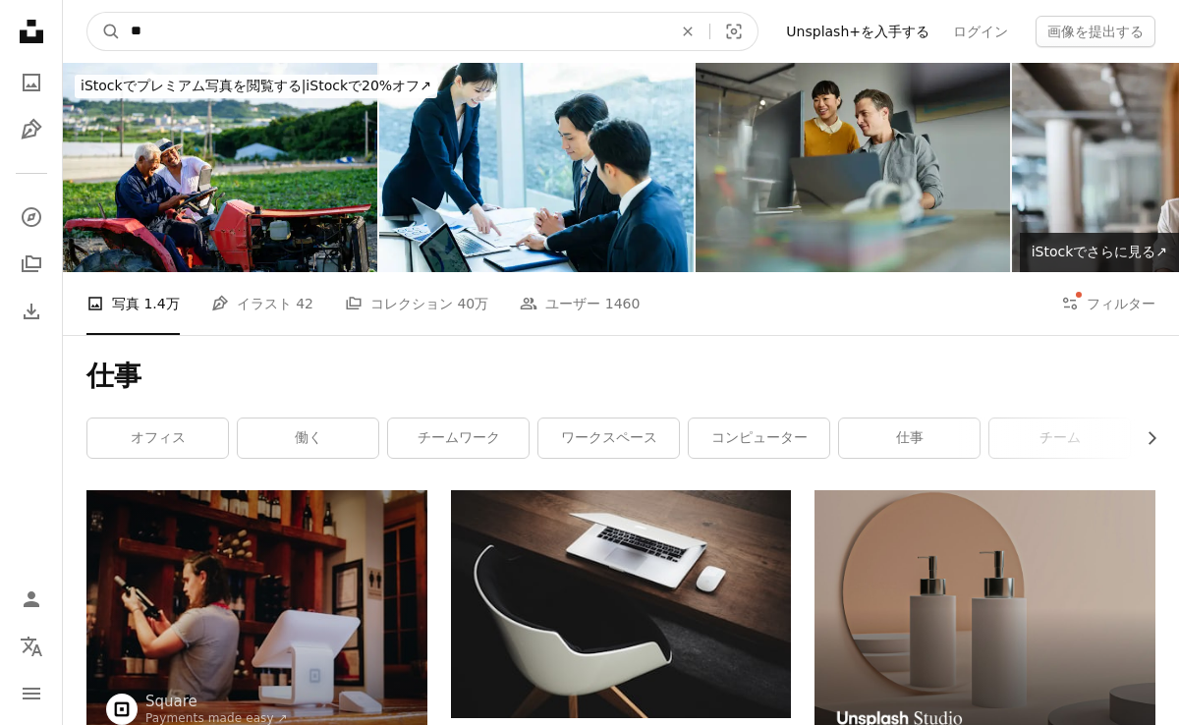
click at [204, 26] on input "**" at bounding box center [393, 31] width 545 height 37
type input "*******"
click button "A magnifying glass" at bounding box center [103, 31] width 33 height 37
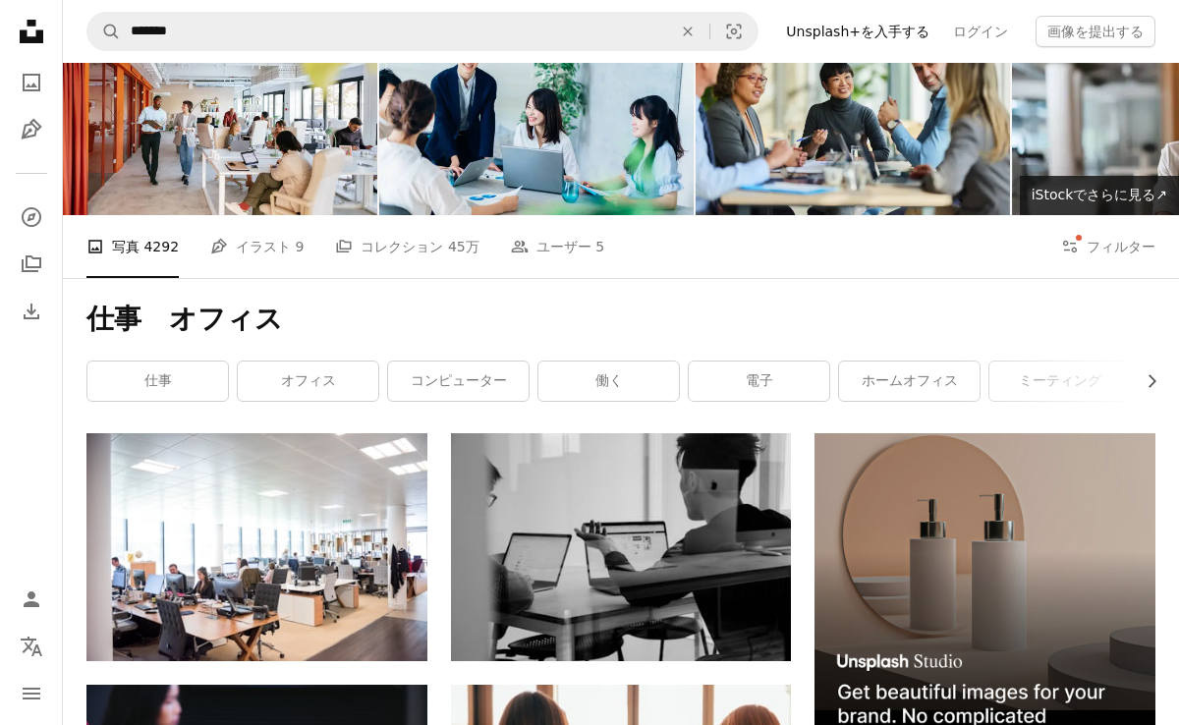
scroll to position [73, 0]
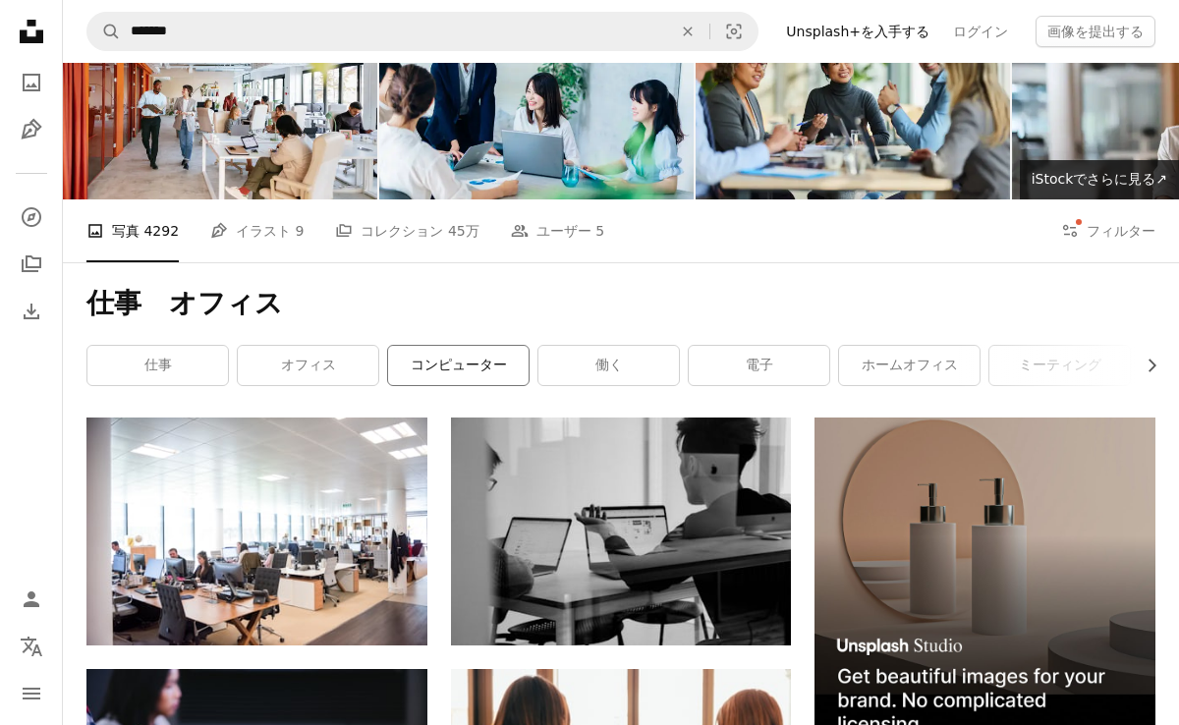
click at [448, 356] on link "コンピューター" at bounding box center [458, 365] width 140 height 39
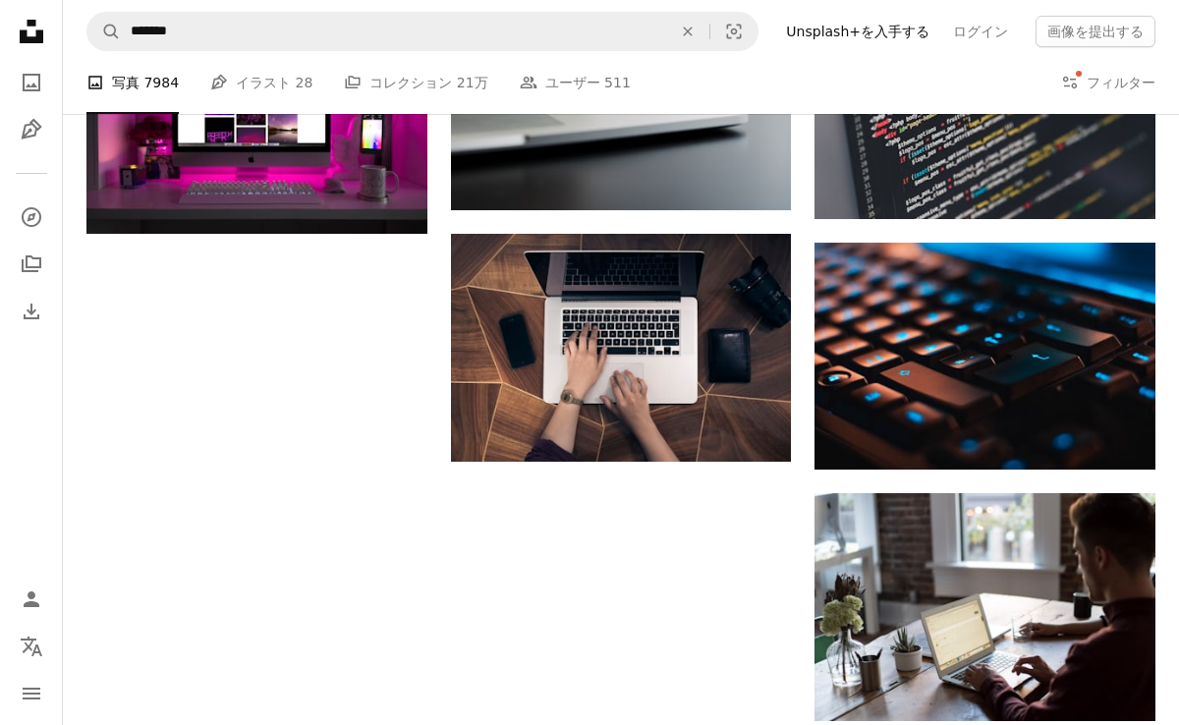
scroll to position [2023, 0]
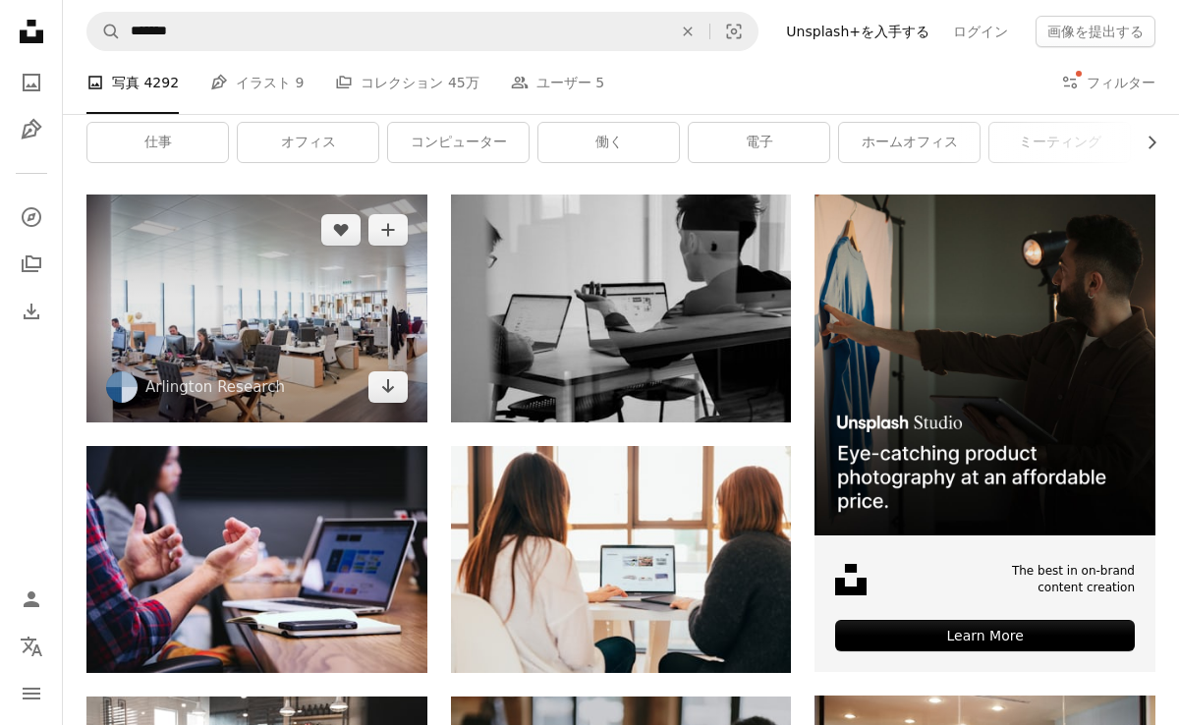
scroll to position [294, 0]
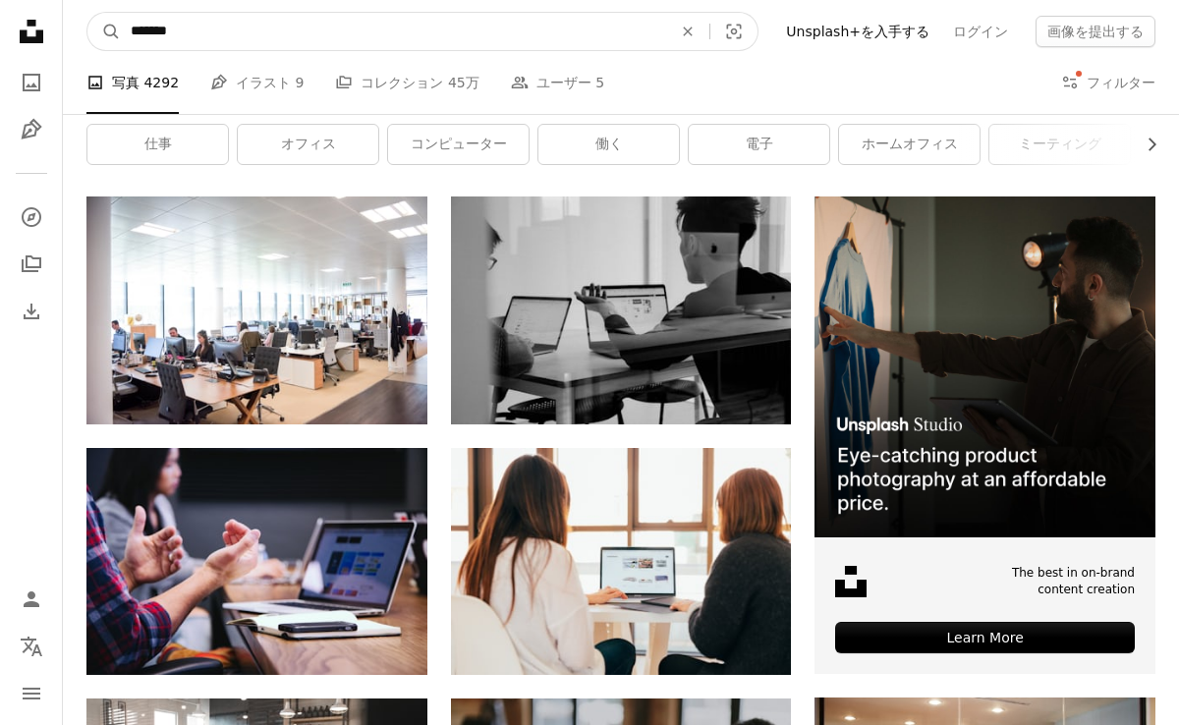
click at [178, 28] on input "*******" at bounding box center [393, 31] width 545 height 37
type input "****"
click at [87, 13] on button "A magnifying glass" at bounding box center [103, 31] width 33 height 37
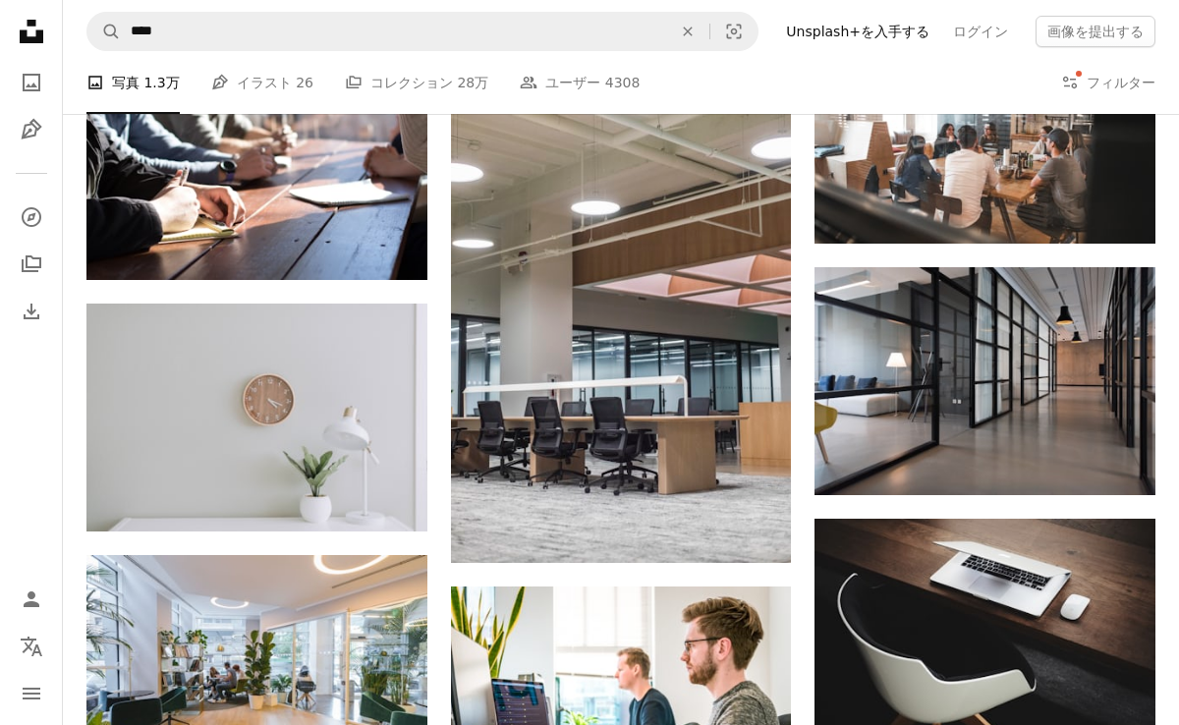
scroll to position [976, 0]
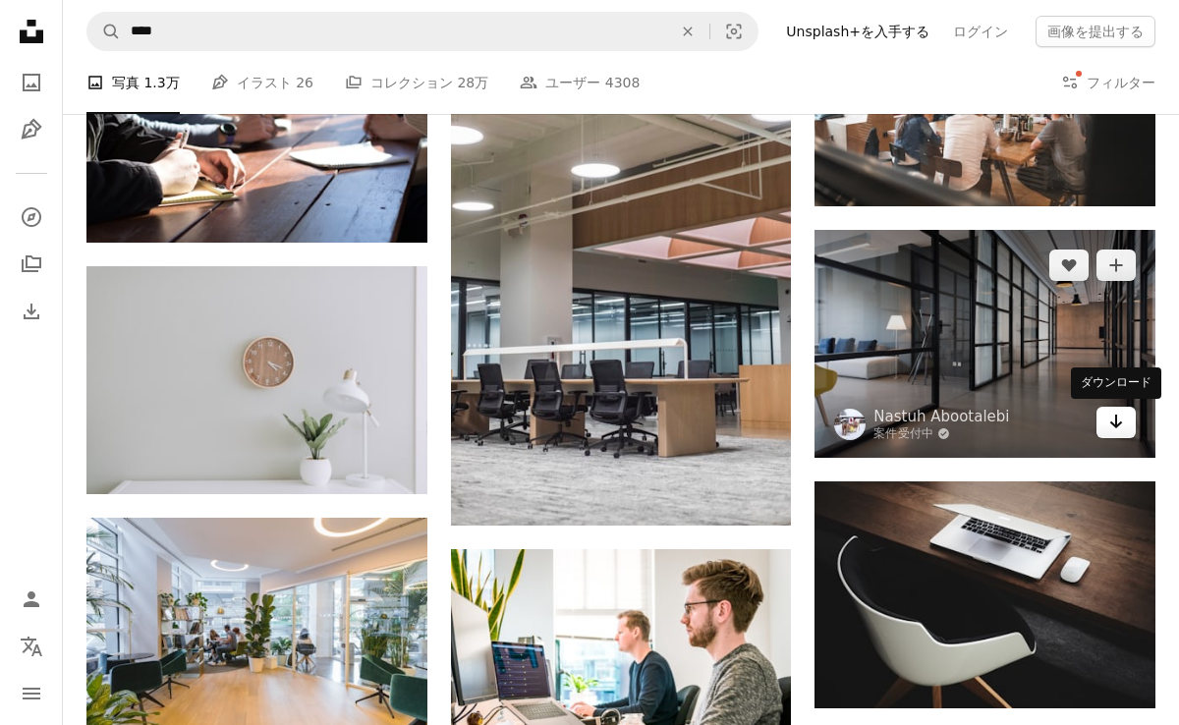
click at [1117, 417] on icon "Arrow pointing down" at bounding box center [1116, 422] width 16 height 24
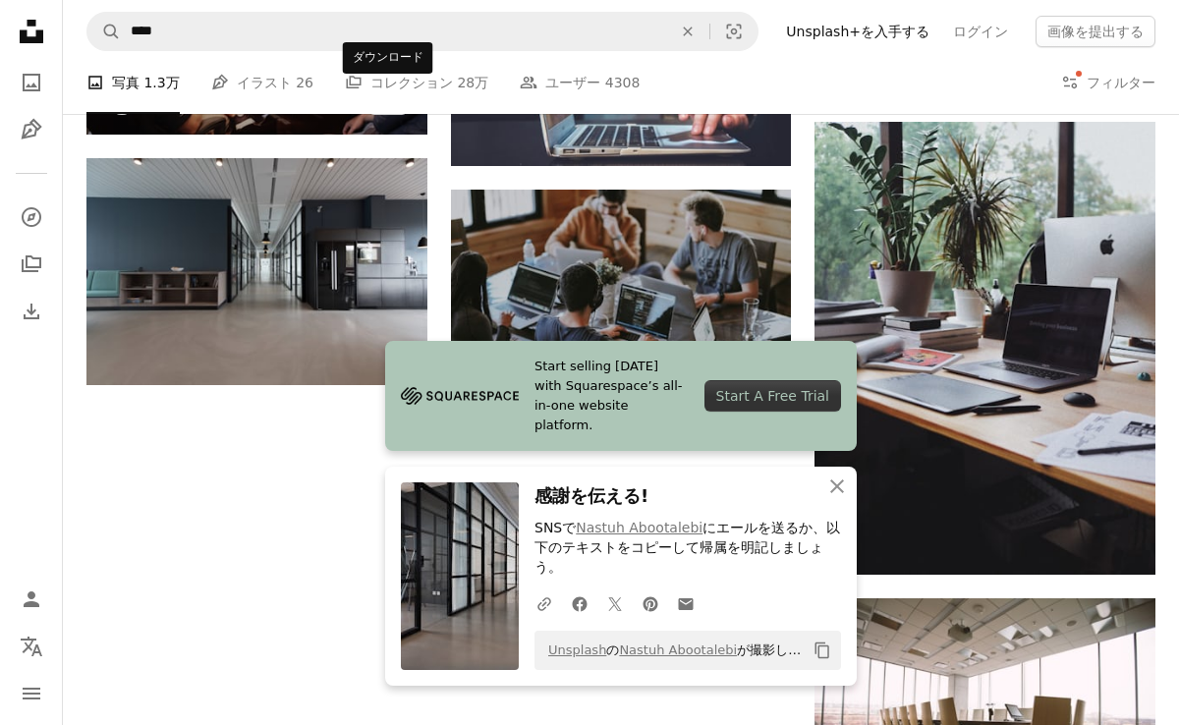
scroll to position [1894, 0]
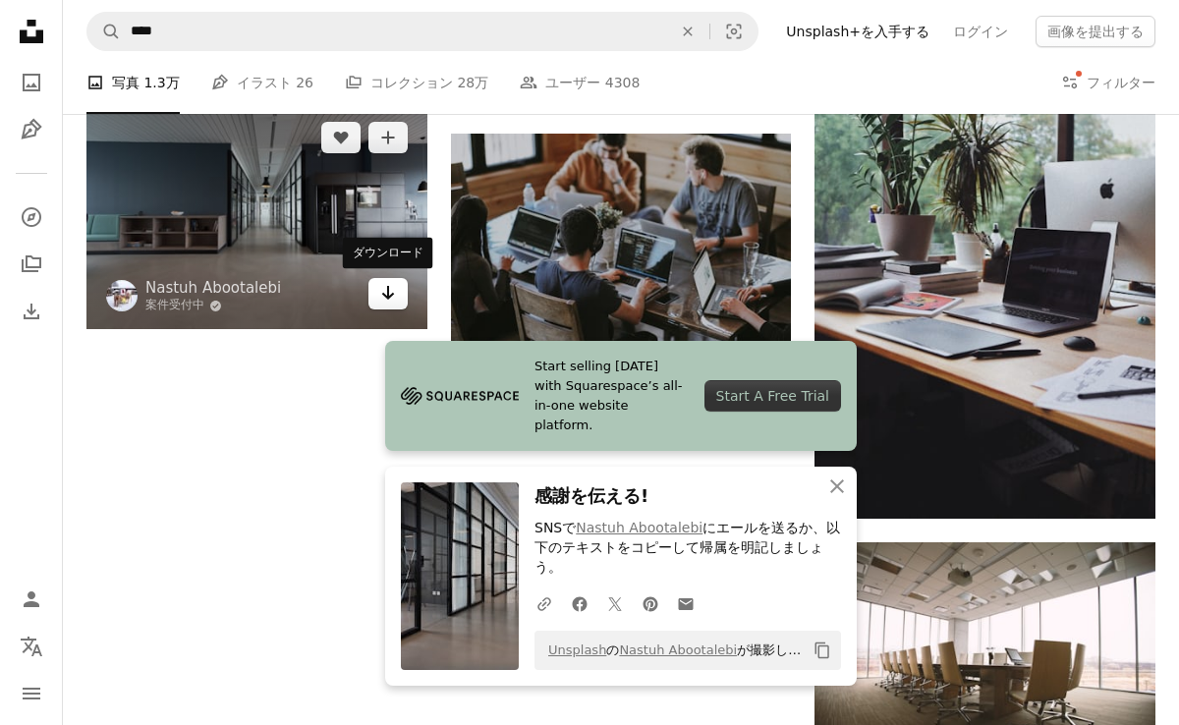
click at [382, 288] on icon "Arrow pointing down" at bounding box center [388, 293] width 16 height 24
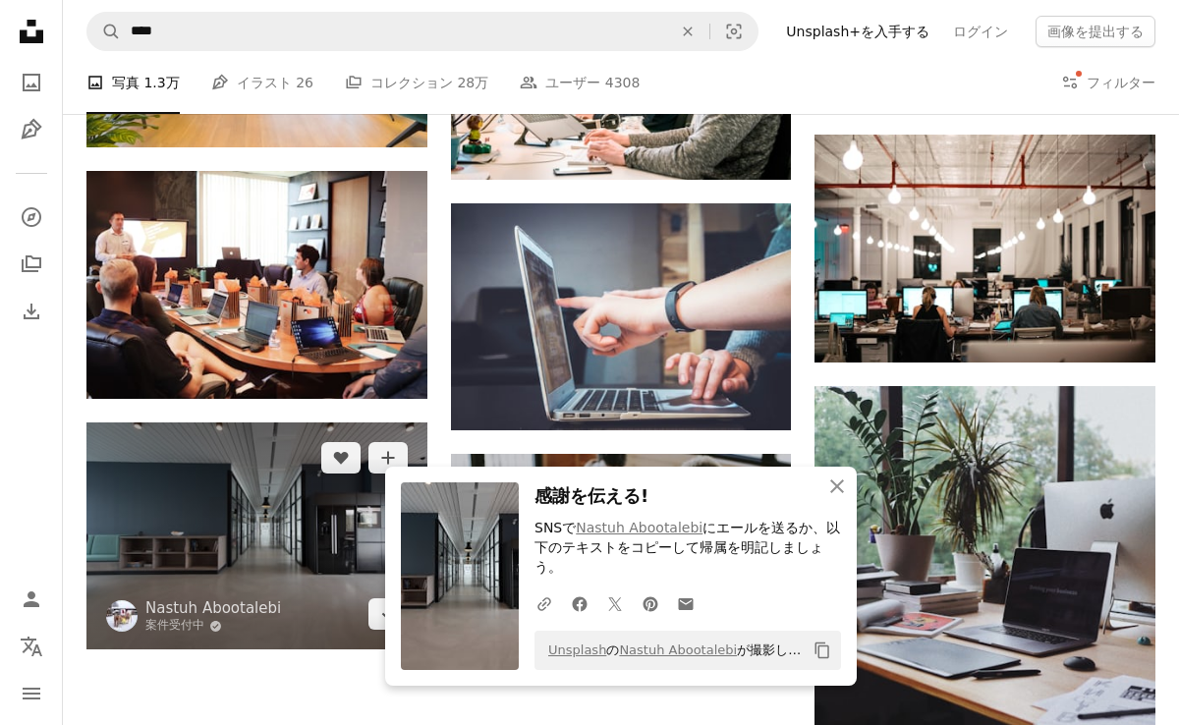
scroll to position [1712, 0]
